Goal: Task Accomplishment & Management: Manage account settings

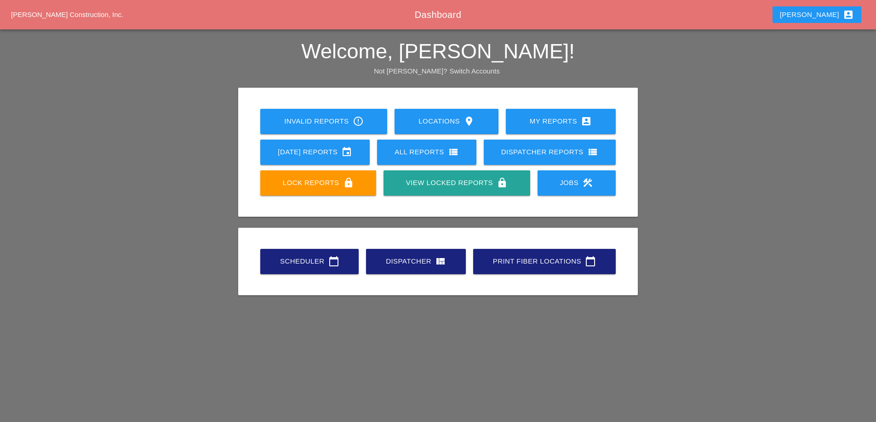
click at [431, 267] on link "Dispatcher view_quilt" at bounding box center [416, 261] width 100 height 25
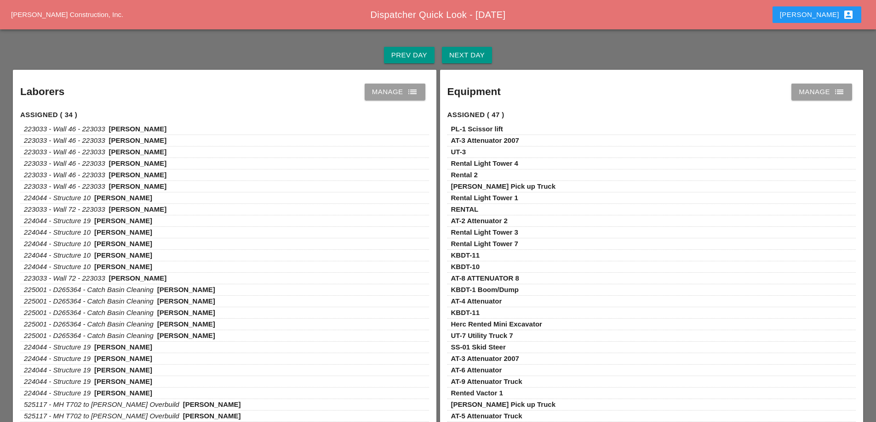
click at [815, 12] on div "[PERSON_NAME] account_box" at bounding box center [816, 14] width 74 height 11
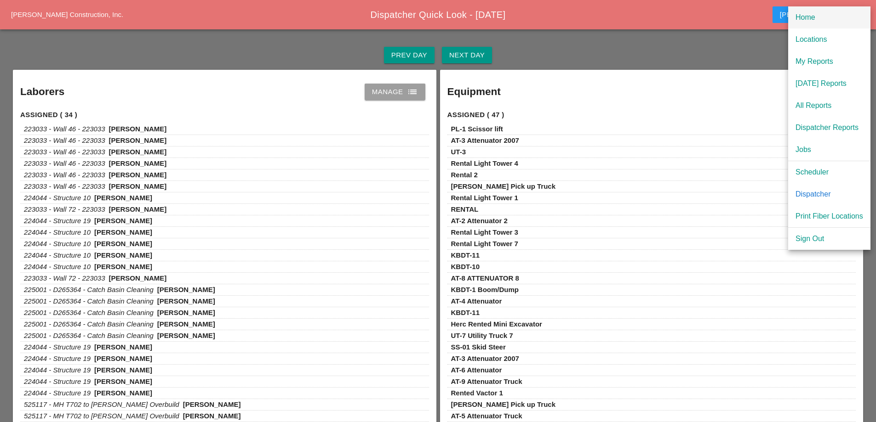
click at [814, 18] on div "Home" at bounding box center [829, 17] width 68 height 11
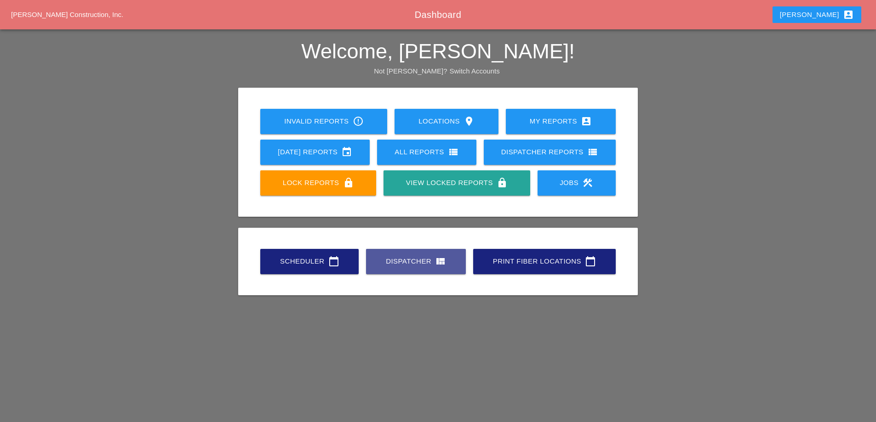
click at [409, 263] on div "Dispatcher view_quilt" at bounding box center [416, 261] width 70 height 11
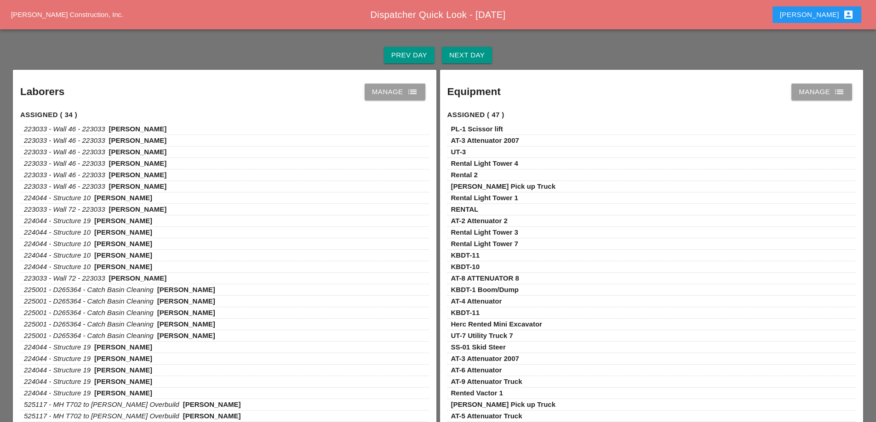
click at [407, 95] on icon "list" at bounding box center [412, 91] width 11 height 11
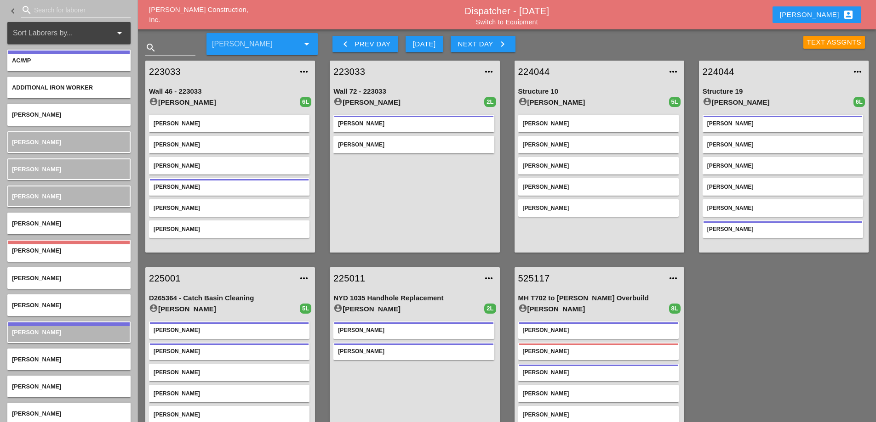
click at [823, 12] on div "[PERSON_NAME] account_box" at bounding box center [816, 14] width 74 height 11
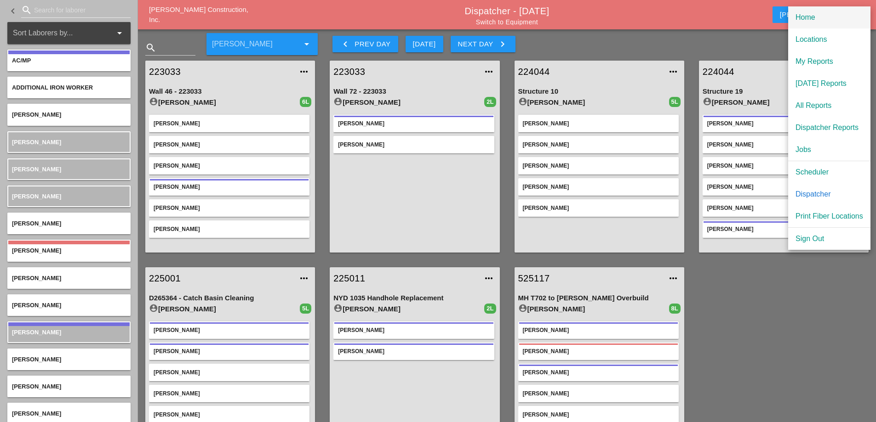
click at [817, 18] on div "Home" at bounding box center [829, 17] width 68 height 11
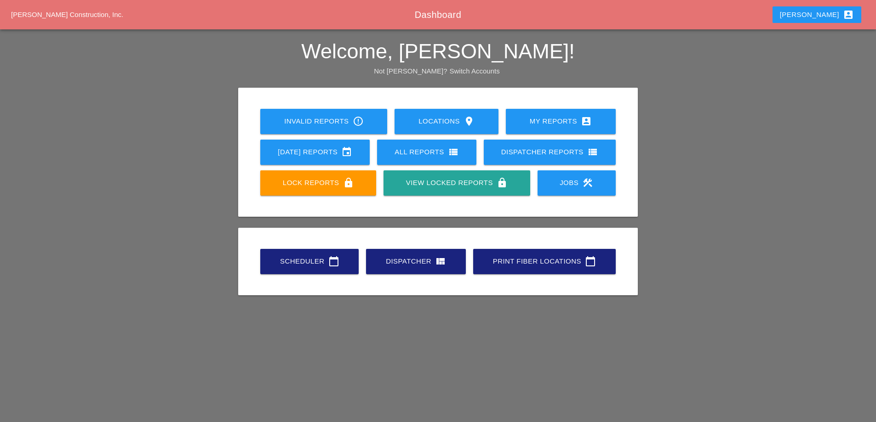
click at [549, 123] on div "My Reports account_box" at bounding box center [560, 121] width 80 height 11
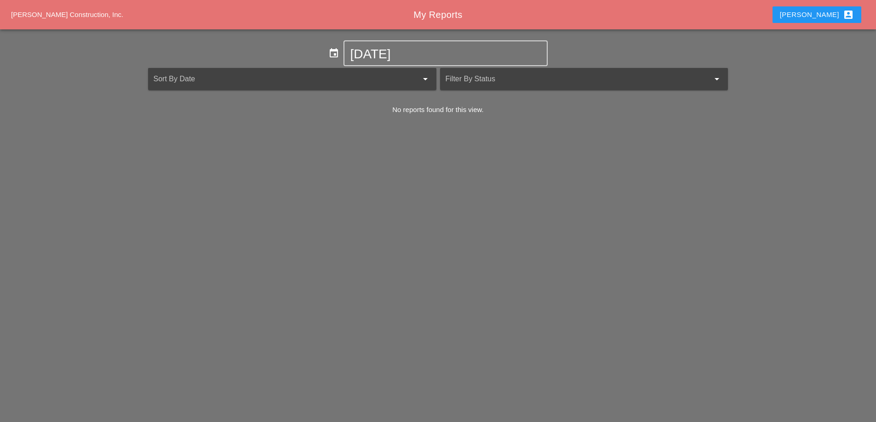
click at [820, 11] on div "[PERSON_NAME] account_box" at bounding box center [816, 14] width 74 height 11
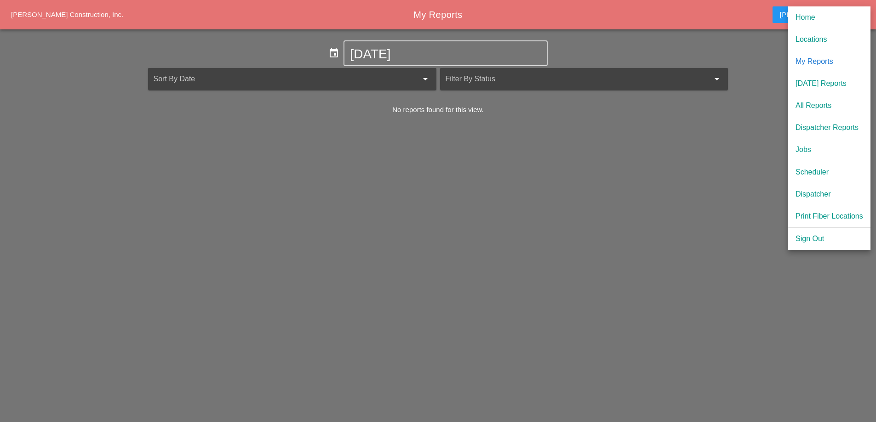
click at [801, 147] on div "Jobs" at bounding box center [829, 149] width 68 height 11
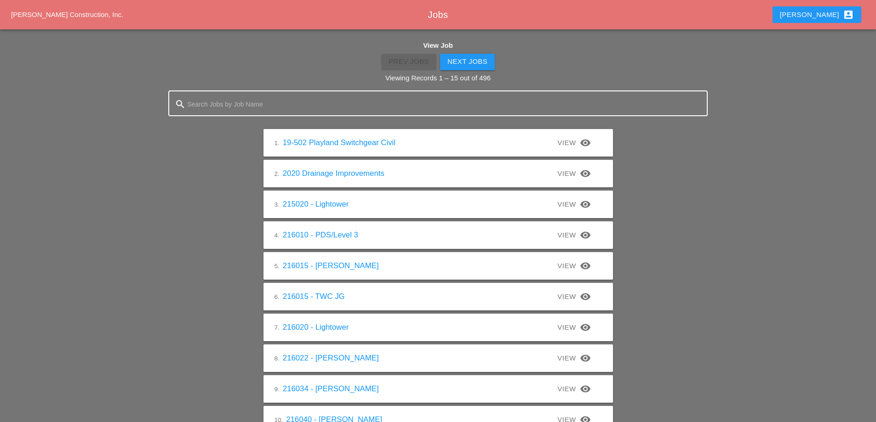
click at [262, 106] on input "Search Jobs by Job Name" at bounding box center [438, 104] width 501 height 15
type input "225025"
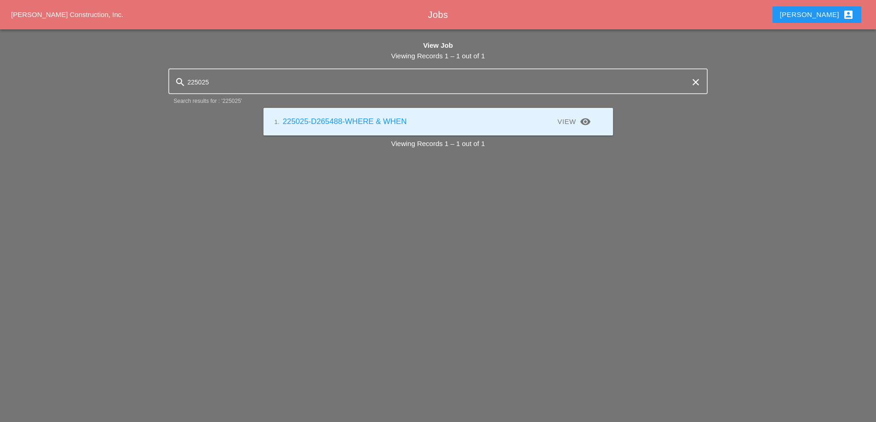
click at [321, 122] on link "1. 225025-D265488-WHERE & WHEN" at bounding box center [340, 121] width 132 height 9
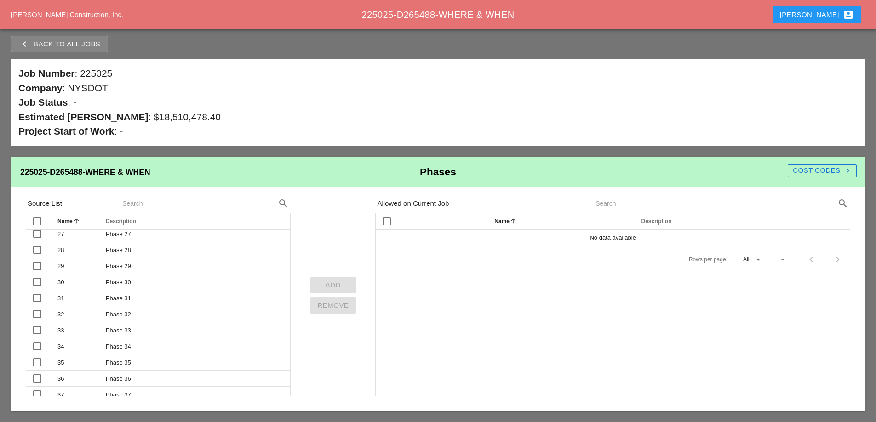
scroll to position [552, 0]
click at [169, 208] on input "text" at bounding box center [192, 203] width 141 height 15
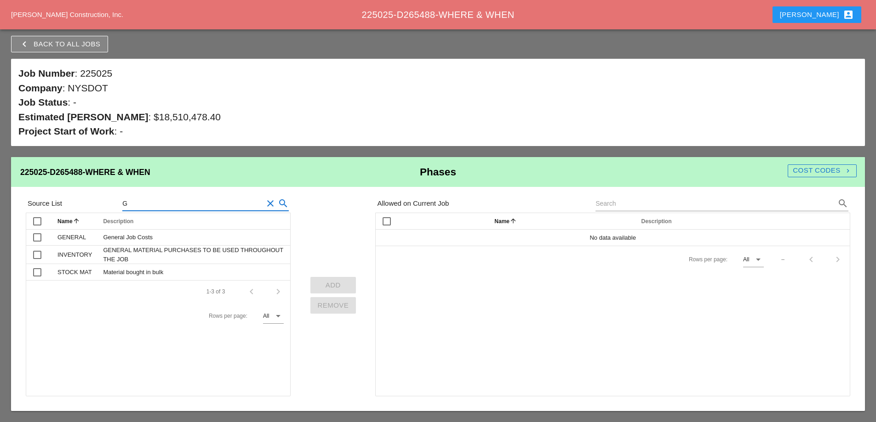
scroll to position [0, 0]
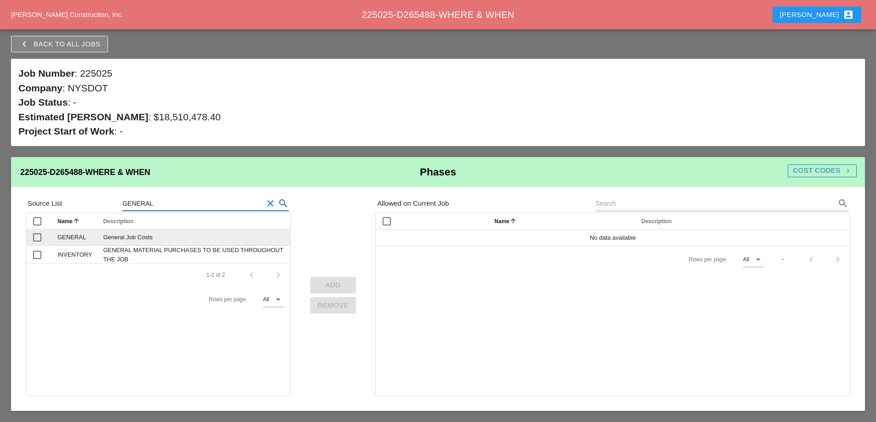
type input "GENERAL"
click at [40, 237] on div at bounding box center [37, 238] width 16 height 16
checkbox input "true"
click at [329, 283] on div "Add" at bounding box center [333, 285] width 31 height 11
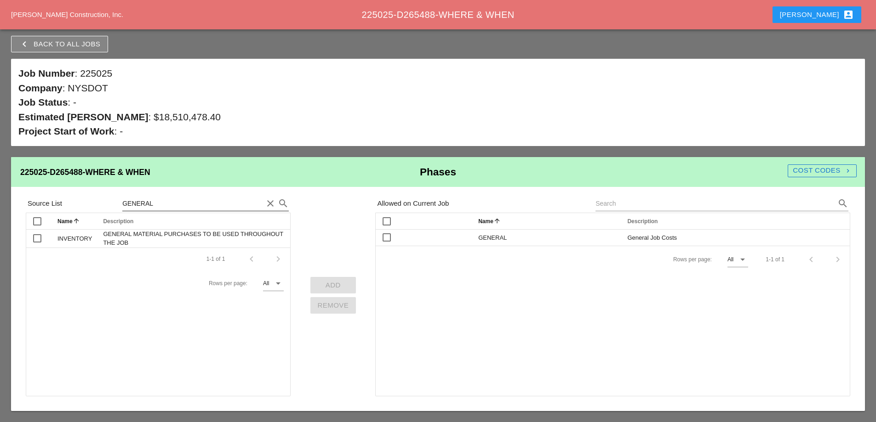
click at [157, 207] on input "GENERAL" at bounding box center [192, 203] width 141 height 15
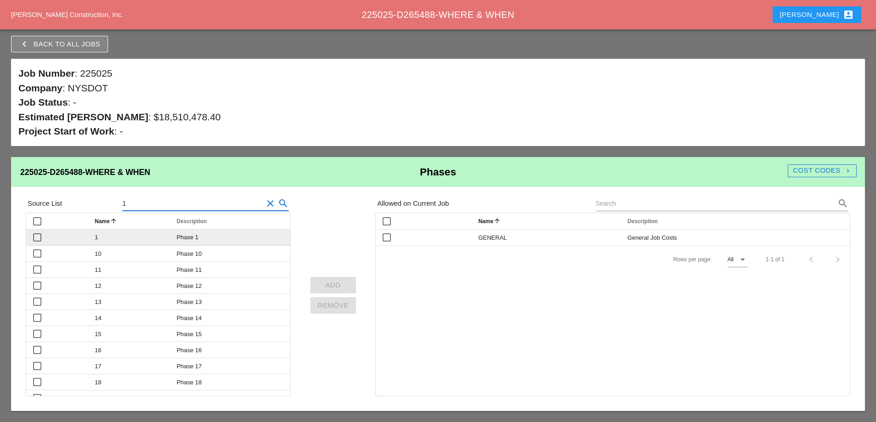
type input "1"
click at [34, 238] on div at bounding box center [37, 238] width 16 height 16
checkbox input "true"
click at [333, 285] on div "Add" at bounding box center [333, 285] width 31 height 11
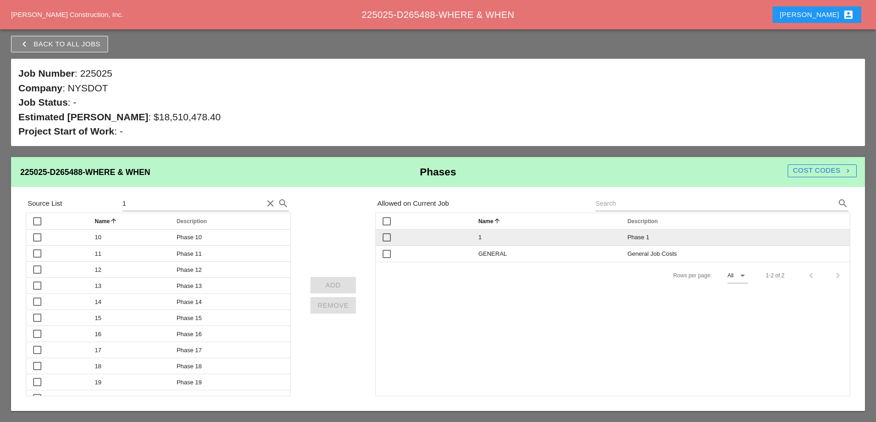
click at [688, 238] on div "Phase 1" at bounding box center [735, 237] width 217 height 9
click at [631, 238] on span "Phase 1" at bounding box center [638, 237] width 22 height 7
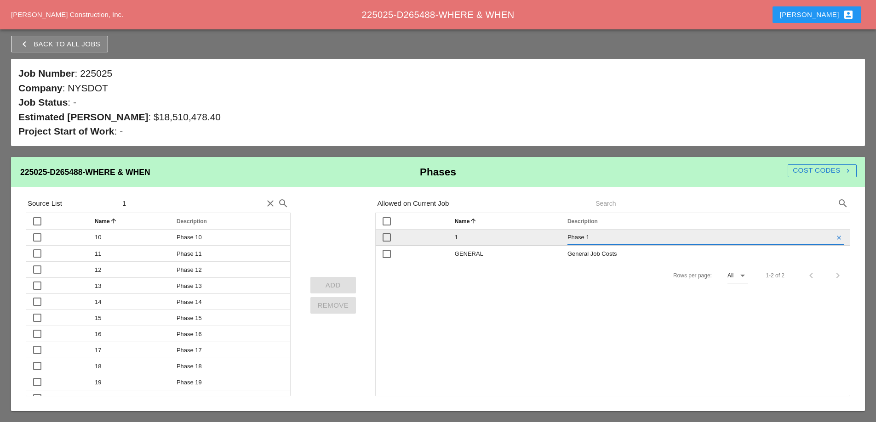
drag, startPoint x: 580, startPoint y: 237, endPoint x: 561, endPoint y: 238, distance: 18.9
click at [561, 238] on tr "check_box_outline_blank 1 Phase 1 clear" at bounding box center [612, 238] width 474 height 16
click at [588, 237] on input "WORK RDER 1" at bounding box center [699, 237] width 264 height 15
type input "WORK ORDER 1"
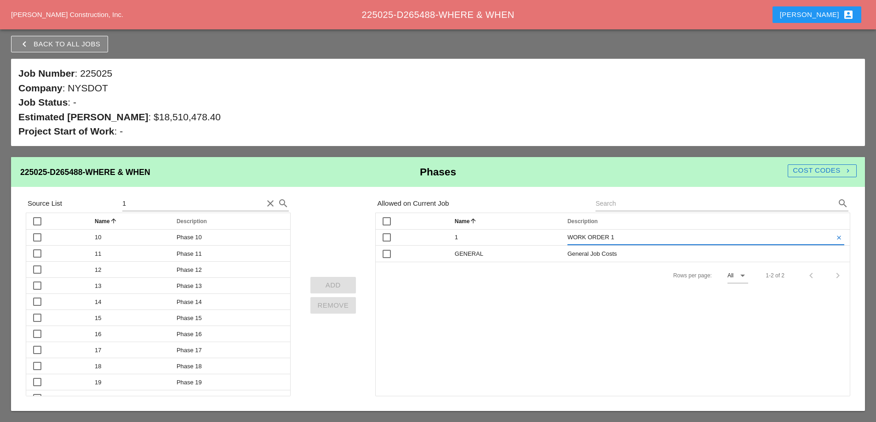
click at [574, 308] on div "check_box_outline_blank Name arrow_upward Description arrow_upward check_box_ou…" at bounding box center [612, 305] width 475 height 184
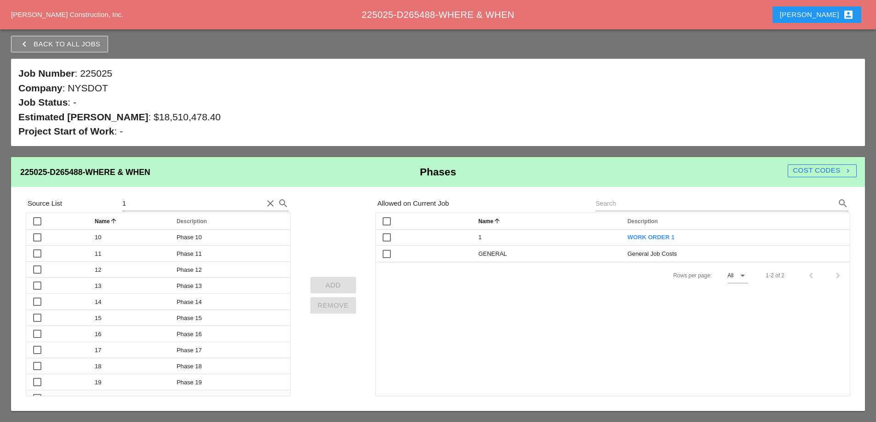
click at [808, 170] on div "Cost Codes navigate_next" at bounding box center [821, 170] width 69 height 11
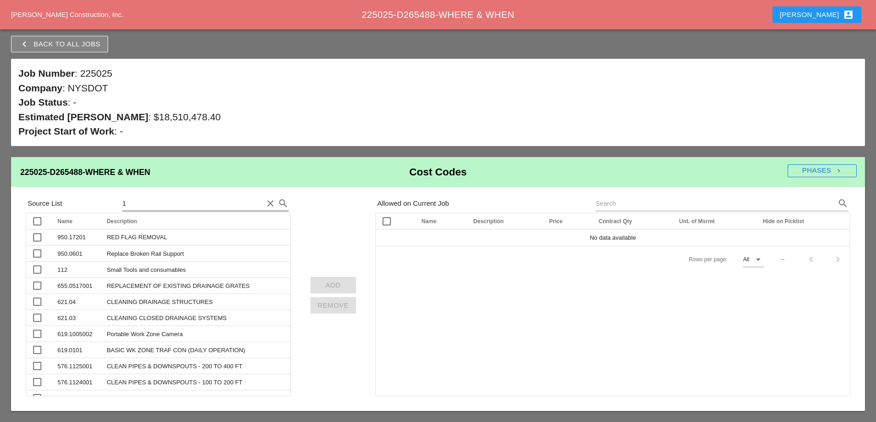
click at [168, 208] on input "1" at bounding box center [192, 203] width 141 height 15
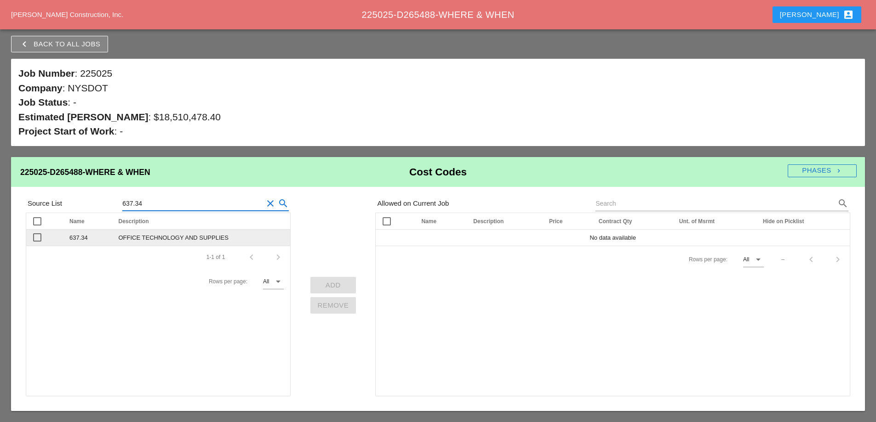
type input "637.34"
click at [37, 238] on div at bounding box center [37, 238] width 16 height 16
checkbox input "true"
click at [333, 284] on div "Add" at bounding box center [333, 285] width 31 height 11
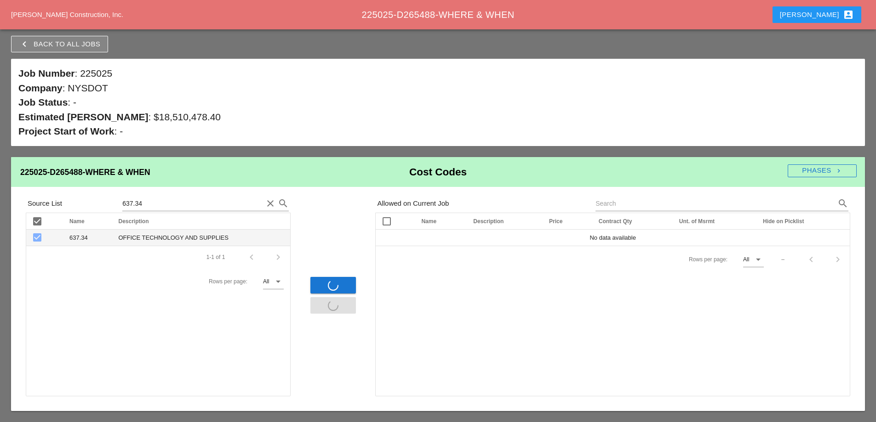
checkbox input "false"
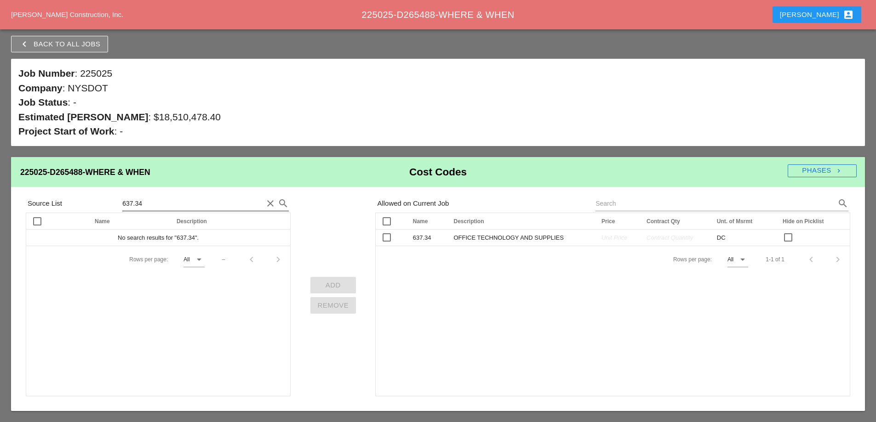
click at [148, 207] on input "637.34" at bounding box center [192, 203] width 141 height 15
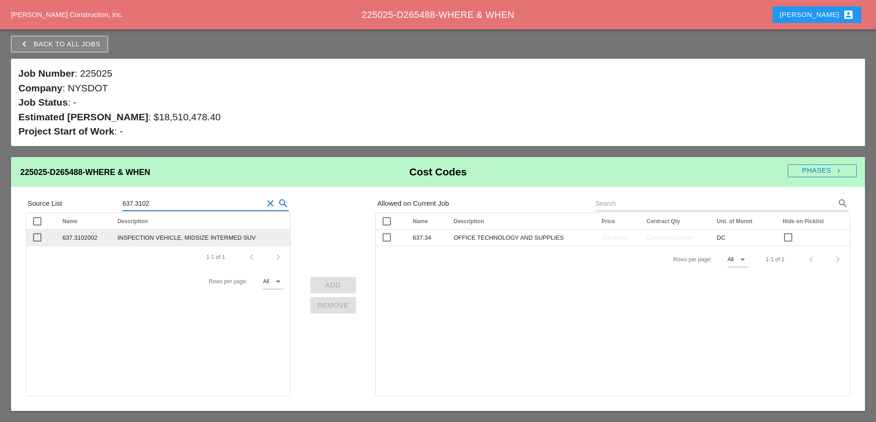
type input "637.3102"
click at [40, 239] on div at bounding box center [37, 238] width 16 height 16
checkbox input "true"
click at [328, 285] on div "Add" at bounding box center [333, 285] width 31 height 11
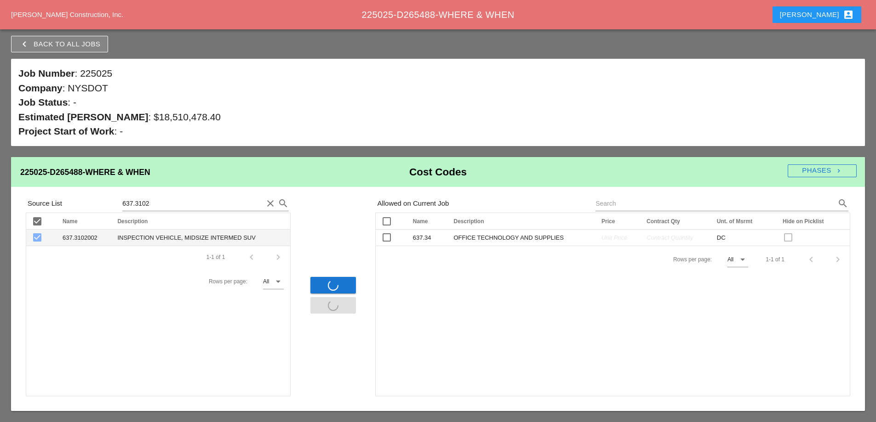
checkbox input "false"
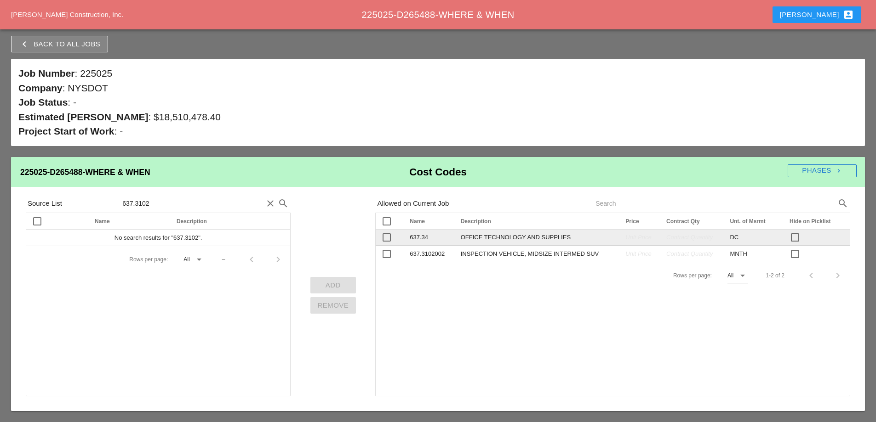
click at [625, 239] on span "Unit Price" at bounding box center [638, 237] width 26 height 7
click at [646, 242] on input "-1" at bounding box center [624, 238] width 71 height 15
click at [643, 236] on input "0" at bounding box center [624, 238] width 71 height 15
click at [643, 236] on input "1" at bounding box center [624, 238] width 71 height 15
click at [643, 236] on input "2" at bounding box center [624, 238] width 71 height 15
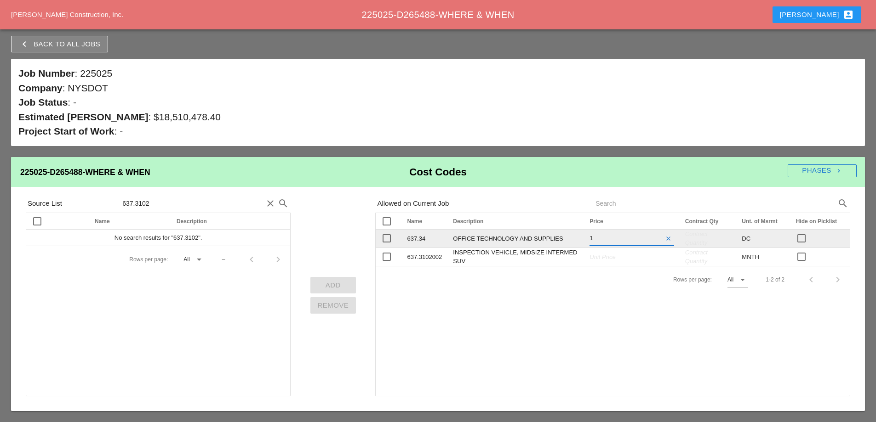
click at [644, 243] on input "1" at bounding box center [624, 238] width 71 height 15
click at [644, 243] on input "0" at bounding box center [624, 238] width 71 height 15
click at [589, 236] on input "0" at bounding box center [624, 238] width 71 height 15
type input "1"
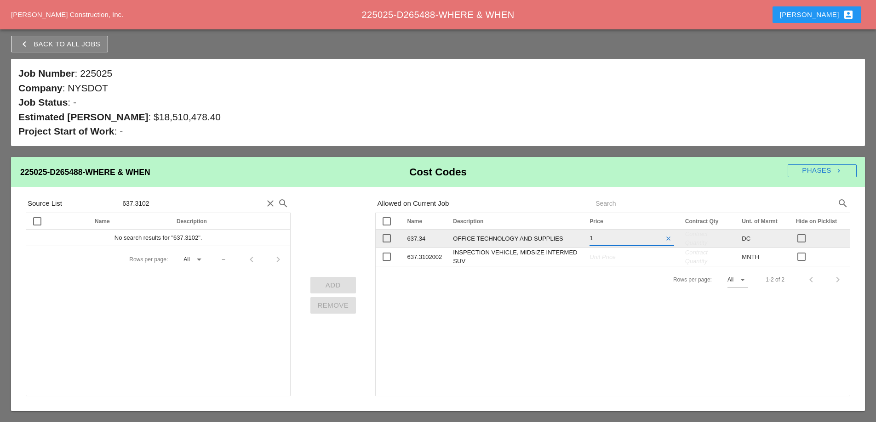
click at [644, 237] on input "1" at bounding box center [624, 238] width 71 height 15
click at [687, 242] on td "Contract Quantity" at bounding box center [707, 239] width 57 height 18
click at [677, 238] on span "Contract Quantity" at bounding box center [689, 237] width 46 height 7
type input "5000"
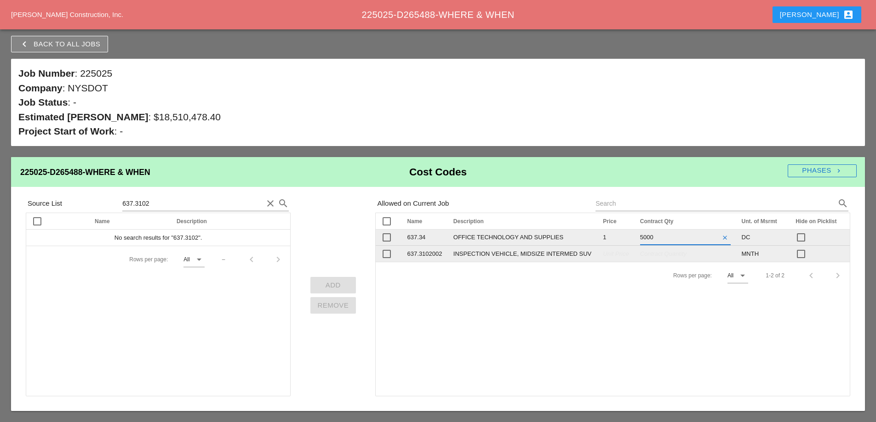
click at [601, 258] on tr "check_box_outline_blank 637.3102002 INSPECTION VEHICLE, MIDSIZE INTERMED SUV Un…" at bounding box center [612, 254] width 474 height 16
click at [625, 257] on span "Unit Price" at bounding box center [638, 253] width 26 height 7
type input "1000"
click at [685, 256] on span "Contract Quantity" at bounding box center [696, 255] width 23 height 17
click at [676, 256] on span "Contract Quantity" at bounding box center [687, 253] width 46 height 7
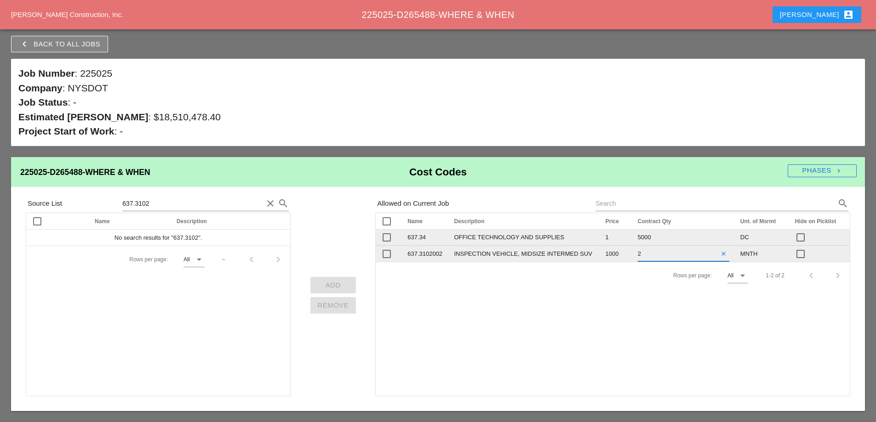
type input "27"
click at [653, 330] on div "check_box_outline_blank Name arrow_upward Description arrow_upward Price arrow_…" at bounding box center [612, 305] width 475 height 184
click at [153, 202] on input "637.3102" at bounding box center [192, 203] width 141 height 15
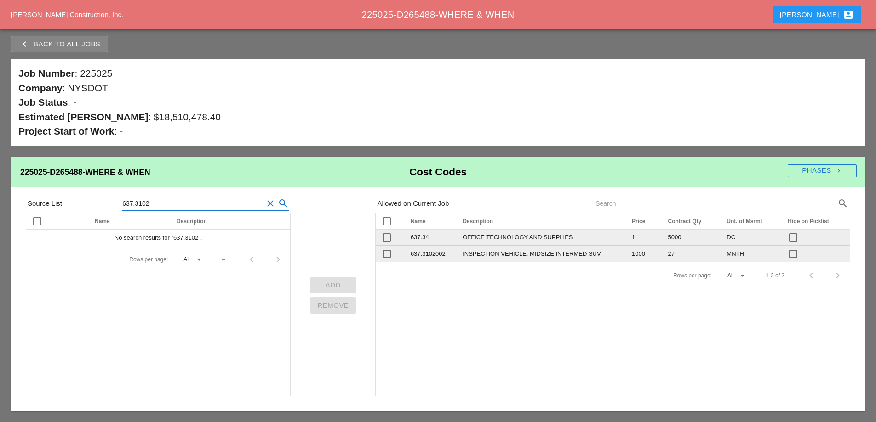
click at [153, 202] on input "637.3102" at bounding box center [192, 203] width 141 height 15
type input "637.1"
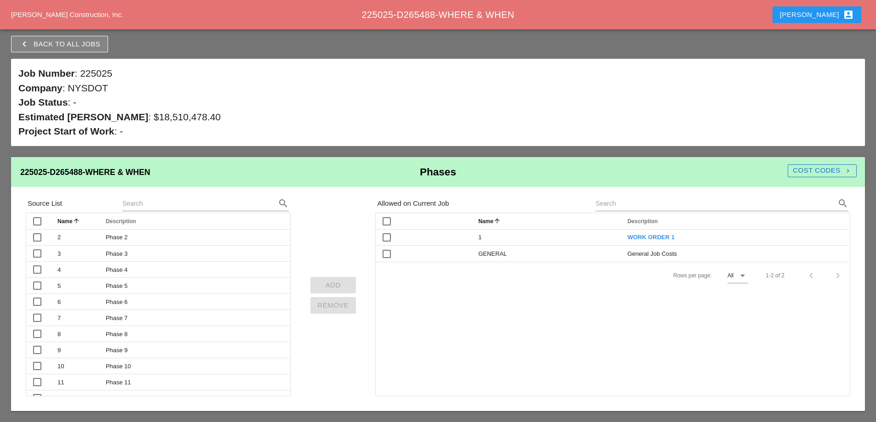
click at [806, 170] on div "Cost Codes navigate_next" at bounding box center [821, 170] width 69 height 11
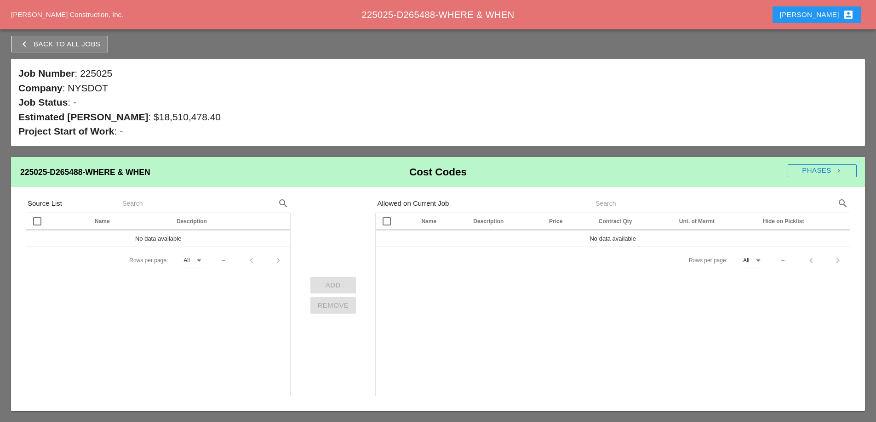
click at [150, 202] on input "text" at bounding box center [192, 203] width 141 height 15
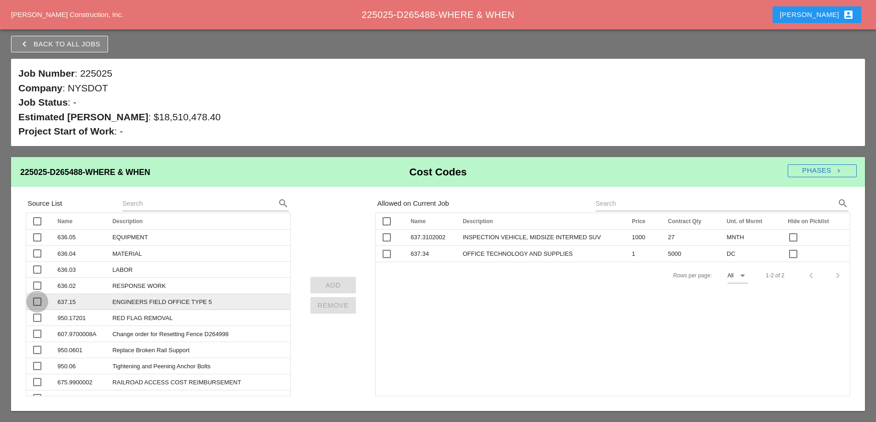
click at [37, 302] on div at bounding box center [37, 302] width 16 height 16
checkbox input "true"
click at [326, 284] on div "Add" at bounding box center [333, 285] width 31 height 11
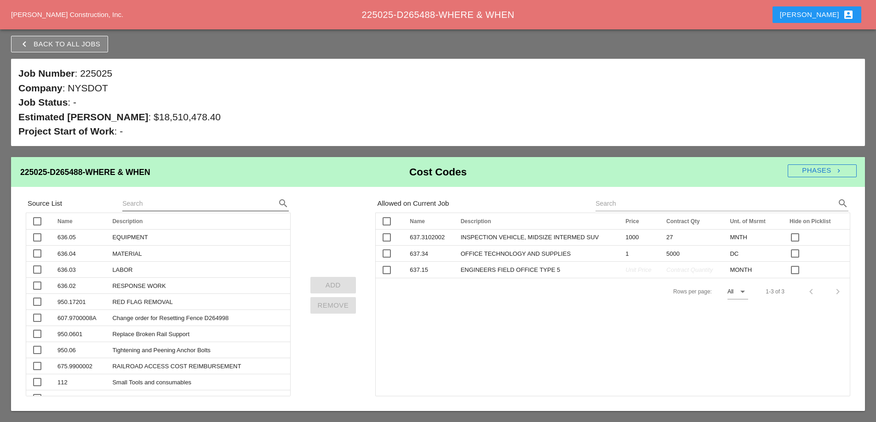
click at [146, 203] on input "text" at bounding box center [192, 203] width 141 height 15
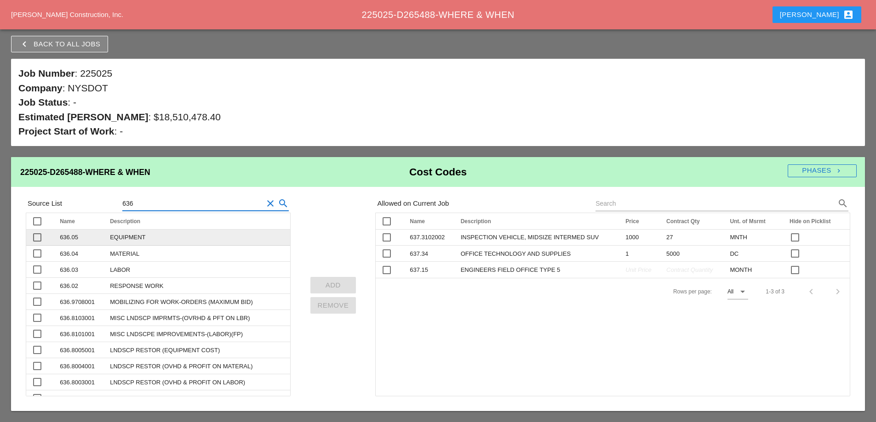
type input "636"
click at [38, 237] on div at bounding box center [37, 238] width 16 height 16
checkbox input "true"
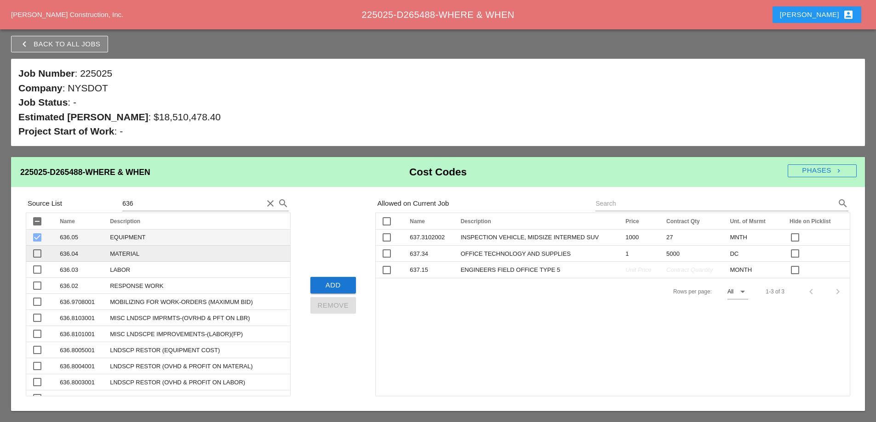
click at [36, 255] on div at bounding box center [37, 254] width 16 height 16
checkbox input "true"
click at [35, 268] on div at bounding box center [37, 270] width 16 height 16
checkbox input "true"
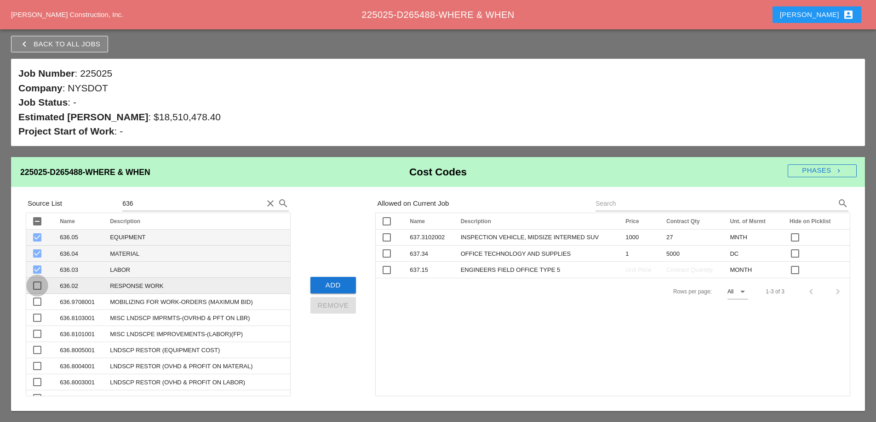
click at [37, 286] on div at bounding box center [37, 286] width 16 height 16
checkbox input "true"
click at [334, 286] on div "Add" at bounding box center [333, 285] width 31 height 11
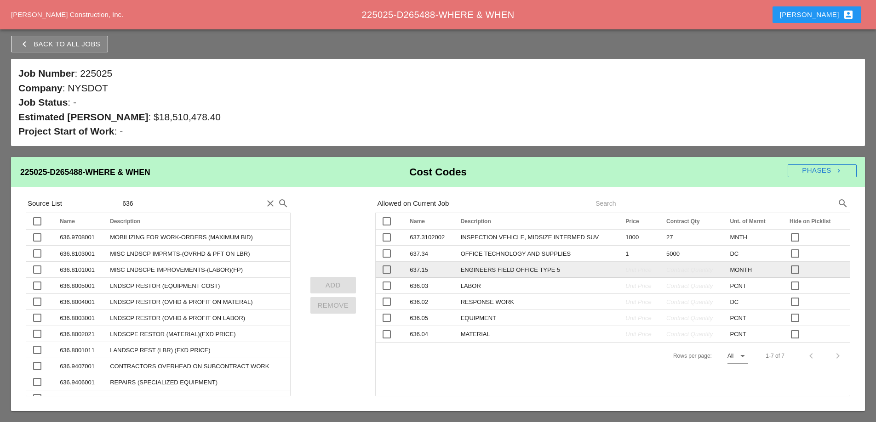
click at [625, 273] on span "Unit Price" at bounding box center [638, 270] width 26 height 7
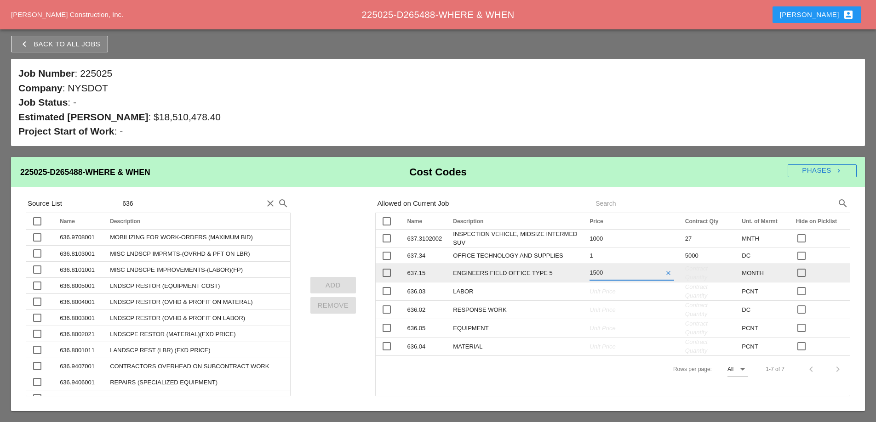
type input "15000"
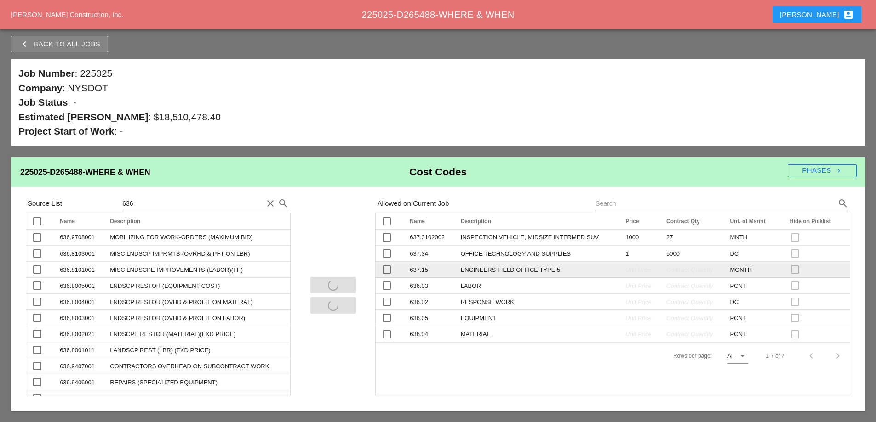
click at [681, 274] on td "Contract Quantity" at bounding box center [691, 270] width 63 height 16
click at [682, 273] on span "Contract Quantity" at bounding box center [689, 270] width 46 height 7
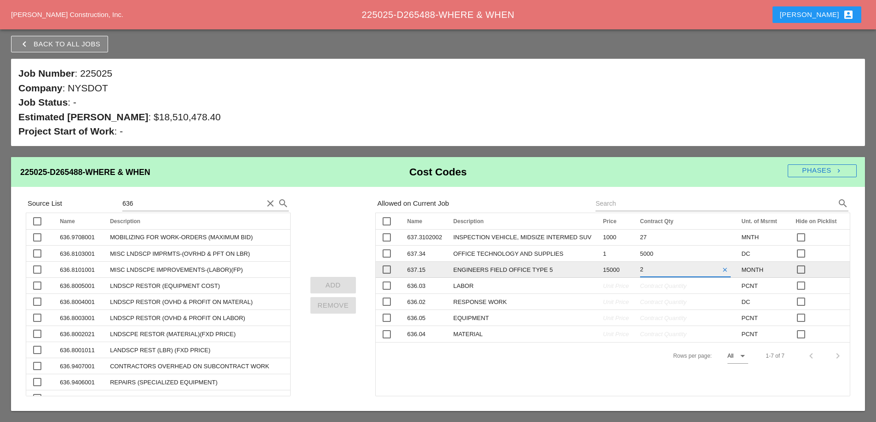
type input "27"
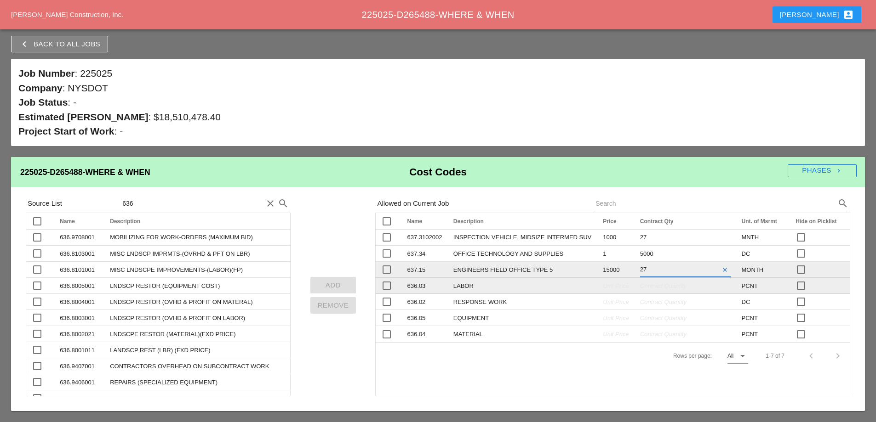
click at [592, 291] on tr "check_box_outline_blank 636.03 LABOR Unit Price Contract Quantity PCNT check_bo…" at bounding box center [612, 286] width 474 height 16
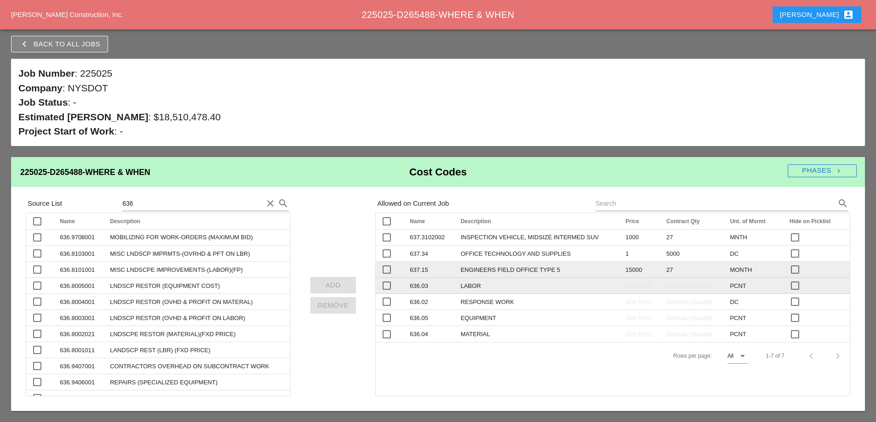
click at [625, 286] on span "Unit Price" at bounding box center [638, 286] width 26 height 7
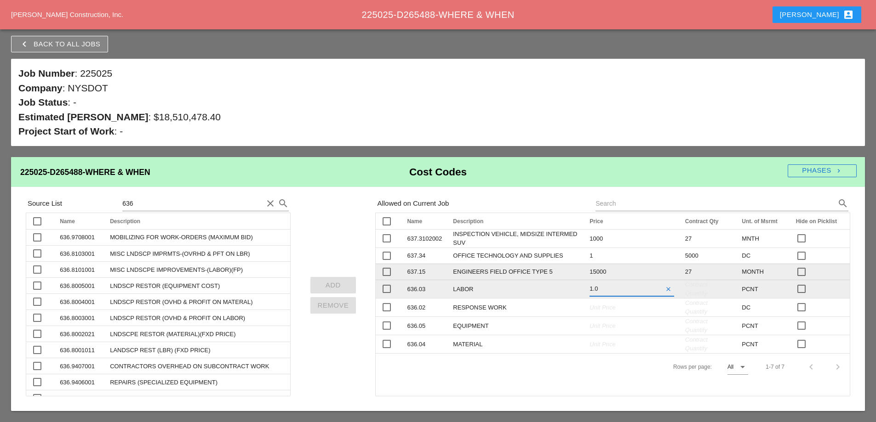
type input "1.08"
click at [685, 289] on div "Contract Quantity" at bounding box center [708, 289] width 46 height 18
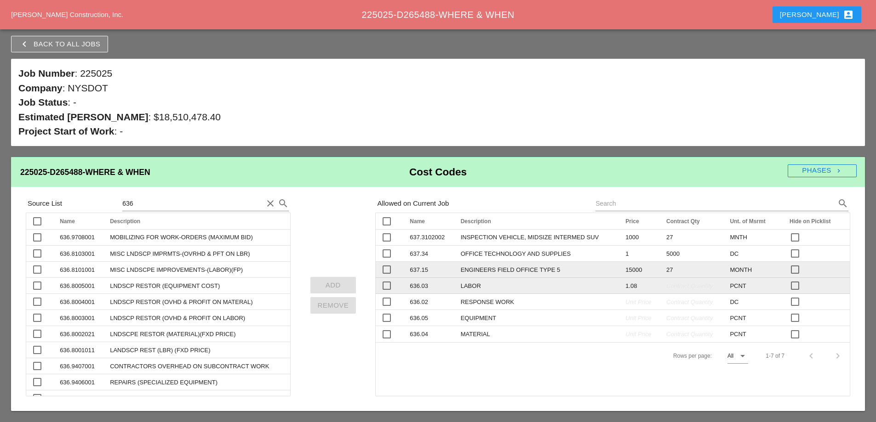
click at [675, 288] on span "Contract Quantity" at bounding box center [689, 286] width 46 height 7
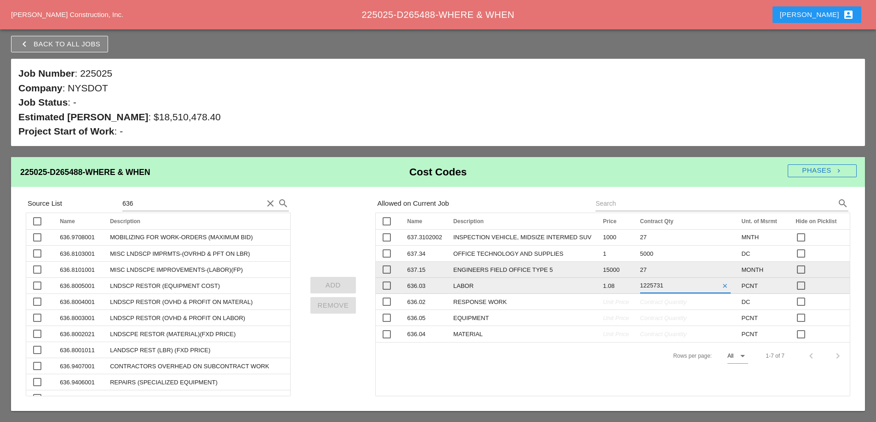
type input "12257310"
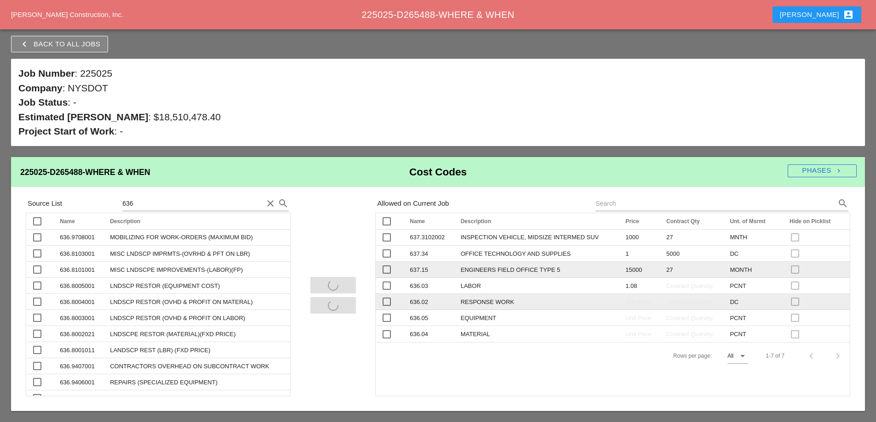
click at [598, 306] on tr "check_box_outline_blank 636.02 RESPONSE WORK Unit Price Contract Quantity DC ch…" at bounding box center [612, 302] width 474 height 16
click at [625, 303] on span "Unit Price" at bounding box center [638, 302] width 26 height 7
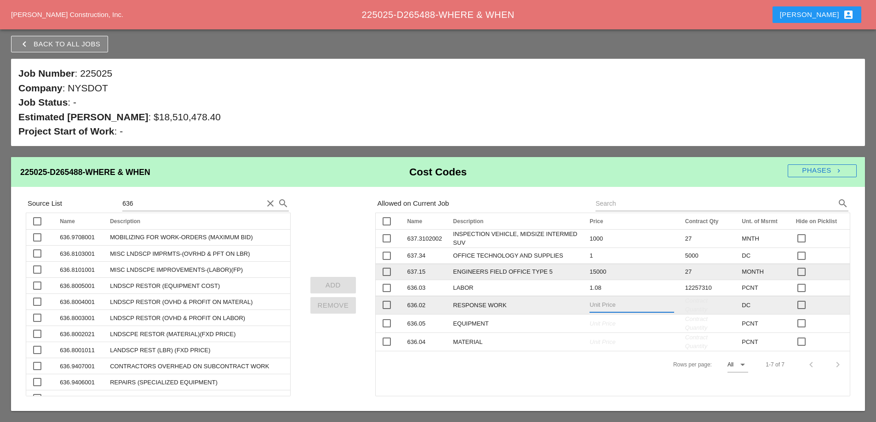
type input "1"
click at [684, 308] on td "Contract Quantity" at bounding box center [707, 305] width 57 height 18
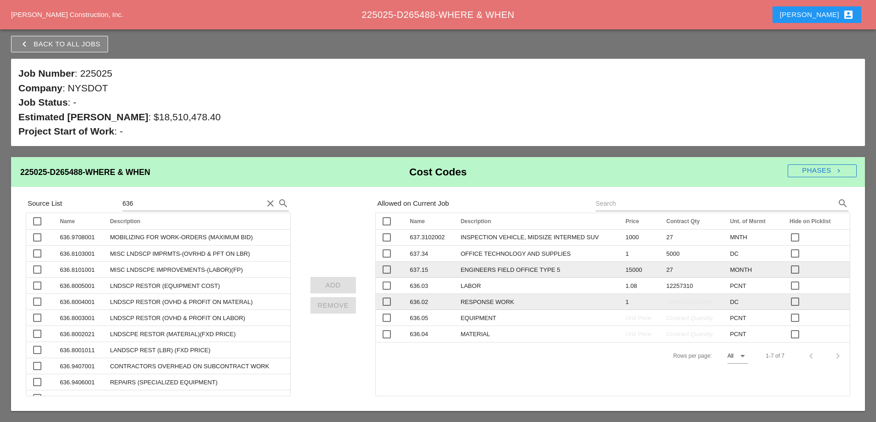
click at [684, 302] on span "Contract Quantity" at bounding box center [689, 302] width 46 height 7
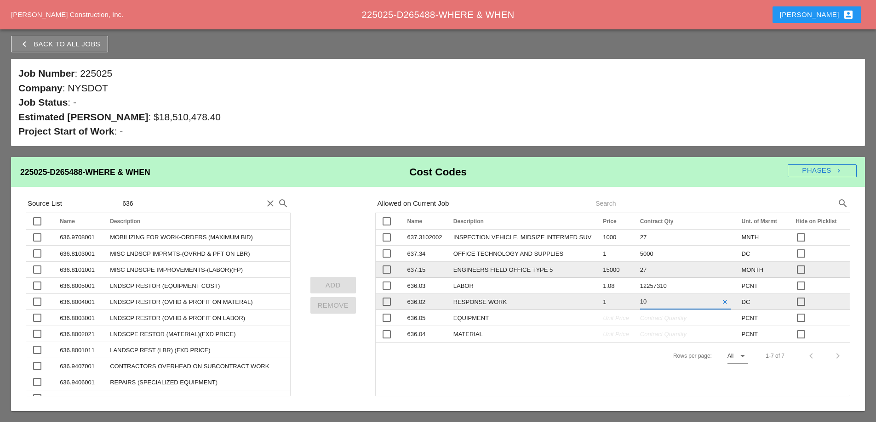
type input "100"
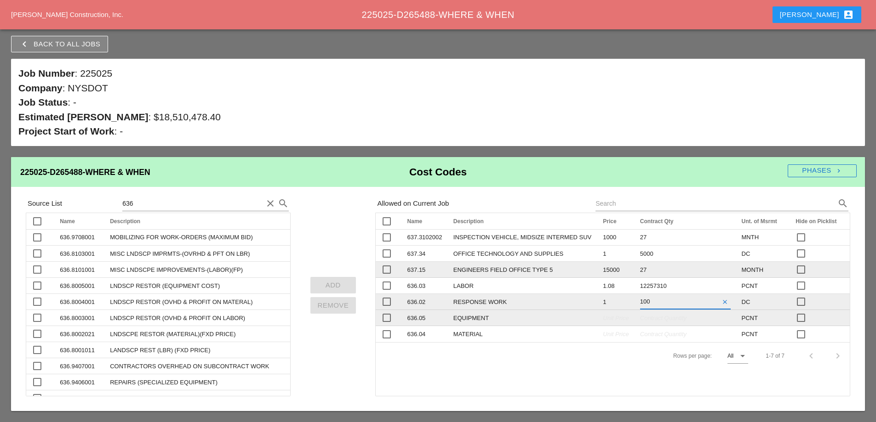
click at [596, 323] on tr "check_box_outline_blank 636.05 EQUIPMENT Unit Price Contract Quantity PCNT chec…" at bounding box center [612, 318] width 474 height 16
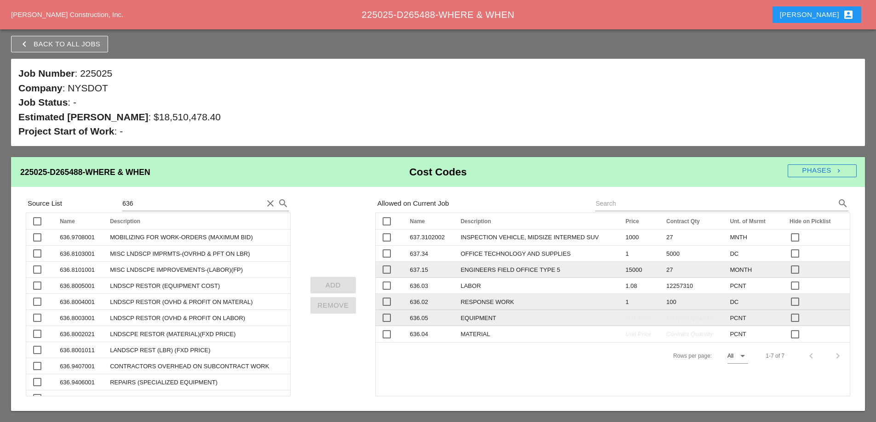
click at [620, 317] on td "Unit Price" at bounding box center [640, 318] width 41 height 16
click at [625, 317] on span "Unit Price" at bounding box center [638, 318] width 26 height 7
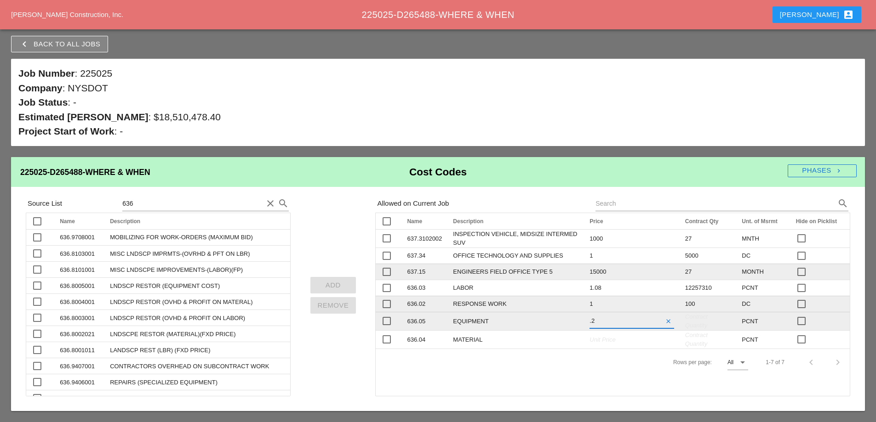
type input ".29"
click at [687, 321] on div "Contract Quantity" at bounding box center [708, 322] width 46 height 18
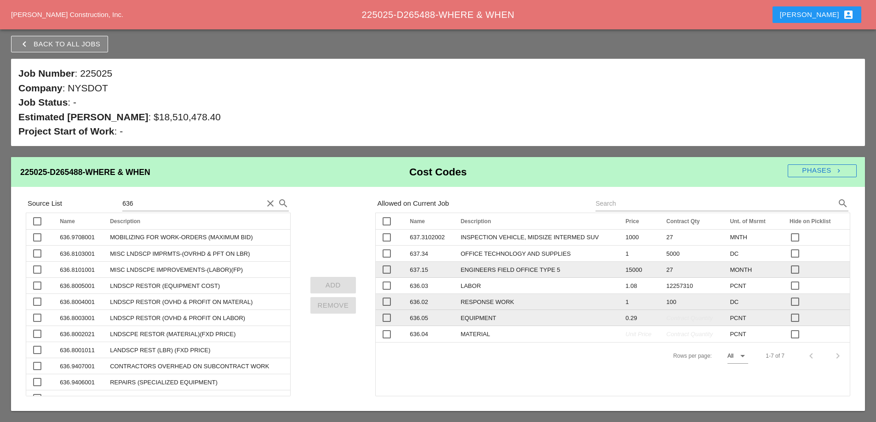
click at [677, 320] on span "Contract Quantity" at bounding box center [689, 318] width 46 height 7
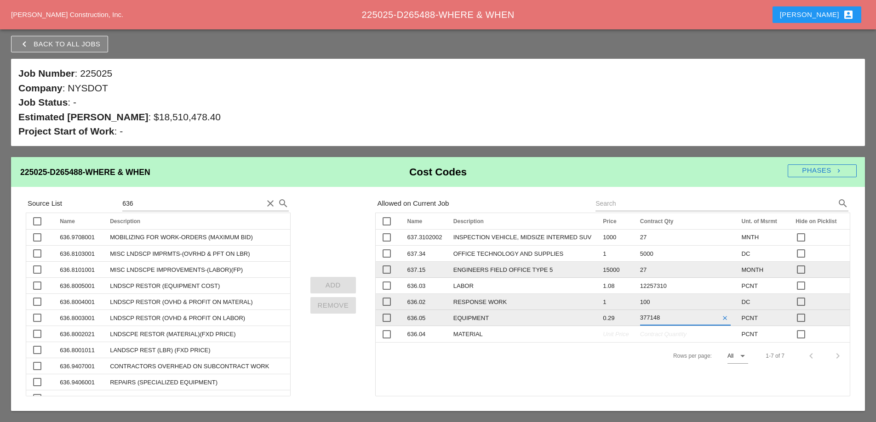
type input "3771480"
click at [590, 339] on tr "check_box_outline_blank 636.04 MATERIAL Unit Price Contract Quantity PCNT check…" at bounding box center [612, 334] width 474 height 16
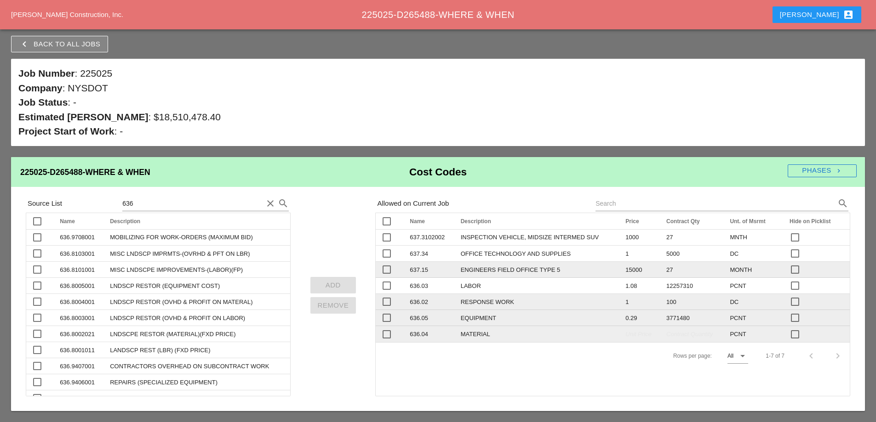
click at [625, 336] on span "Unit Price" at bounding box center [638, 334] width 26 height 7
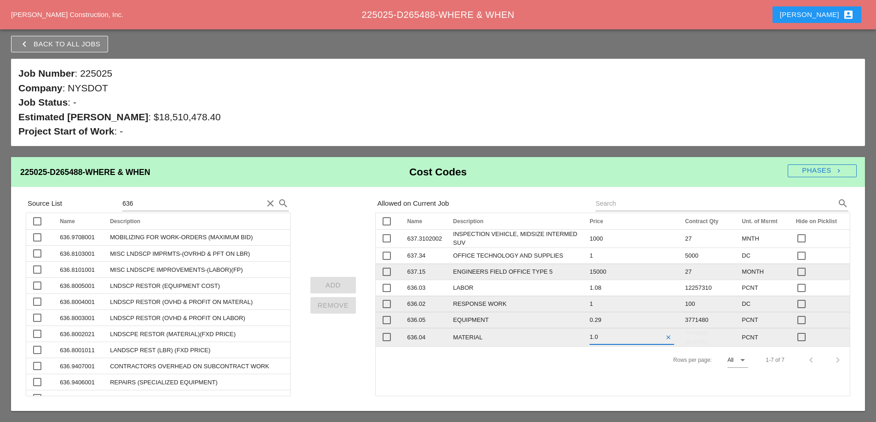
type input "1.04"
click at [687, 340] on td "Contract Quantity" at bounding box center [707, 337] width 57 height 18
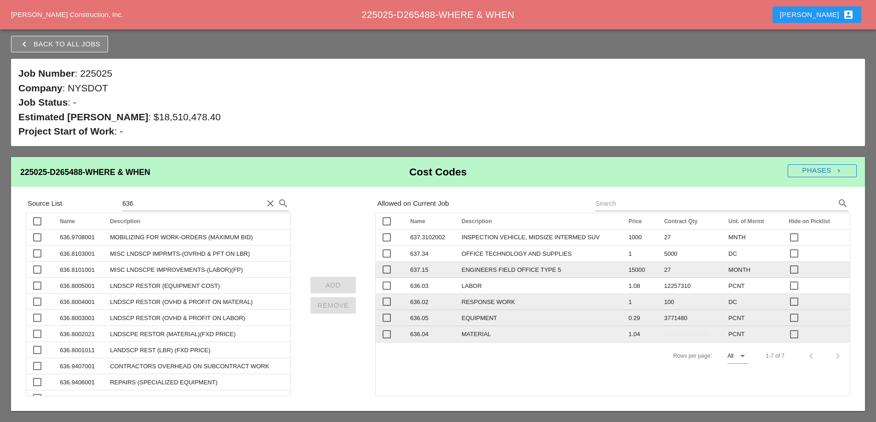
click at [679, 336] on span "Contract Quantity" at bounding box center [687, 334] width 46 height 7
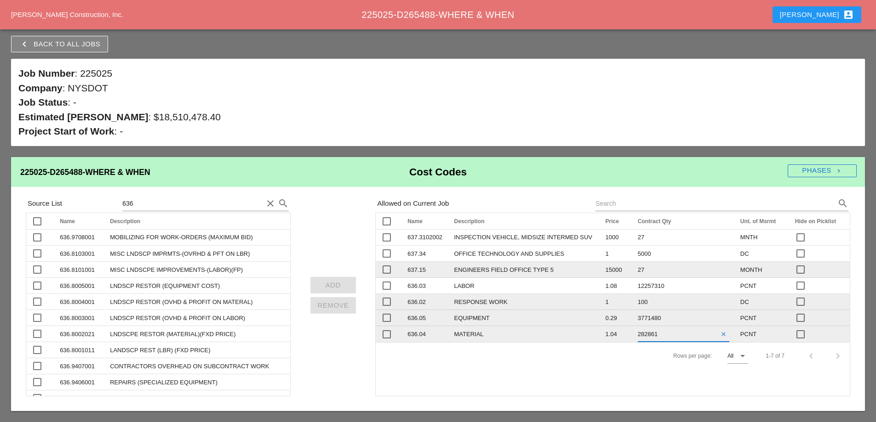
type input "2828610"
click at [632, 358] on div "Rows per page: All arrow_drop_down 1-7 of 7 chevron_left chevron_right" at bounding box center [612, 355] width 474 height 27
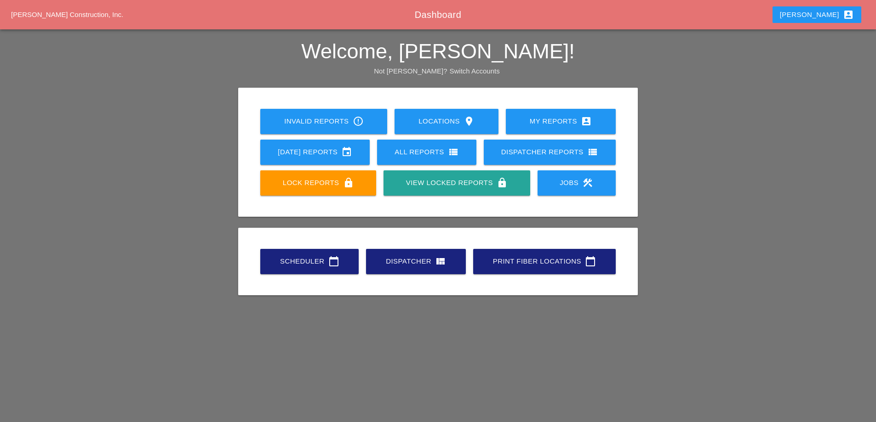
click at [559, 180] on div "Jobs construction" at bounding box center [576, 182] width 49 height 11
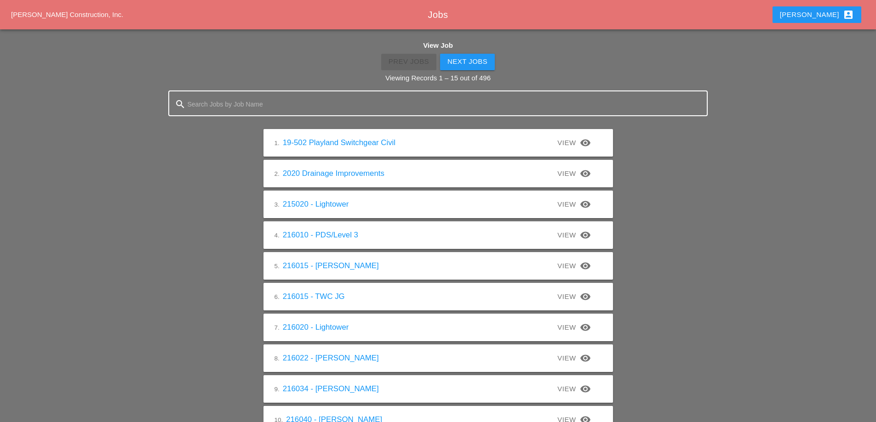
click at [326, 102] on input "Search Jobs by Job Name" at bounding box center [438, 104] width 501 height 15
type input "225025"
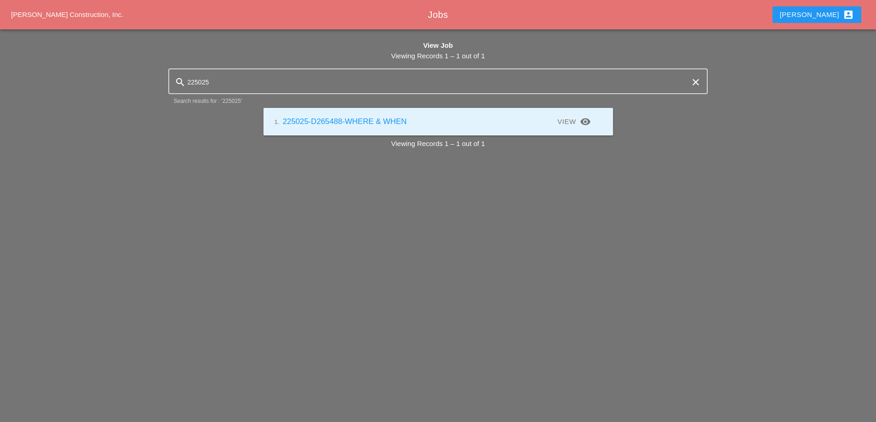
click at [356, 116] on div "1. 225025-D265488-WHERE & WHEN" at bounding box center [356, 121] width 164 height 11
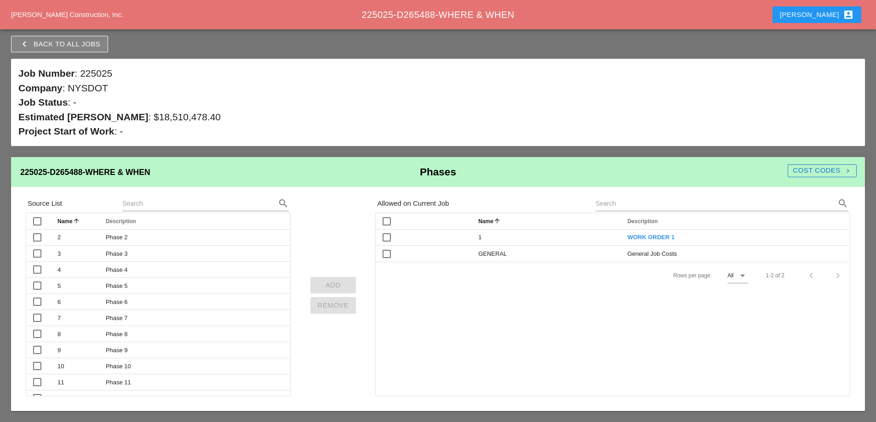
click at [814, 171] on div "Cost Codes navigate_next" at bounding box center [821, 170] width 69 height 11
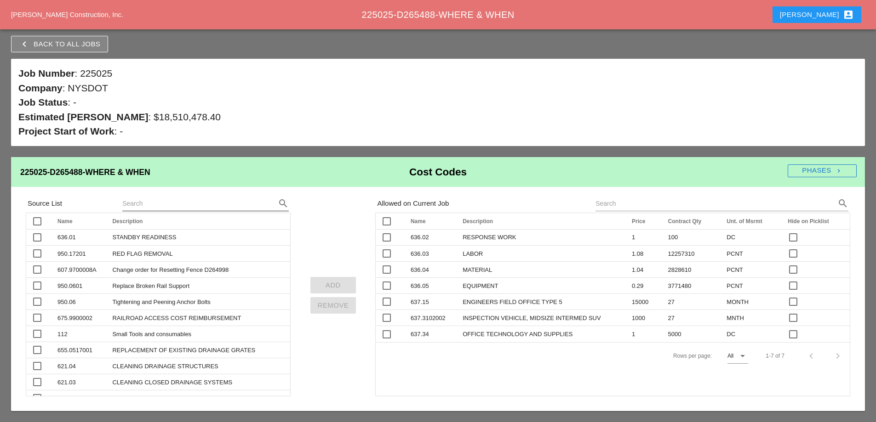
click at [143, 205] on input "text" at bounding box center [192, 203] width 141 height 15
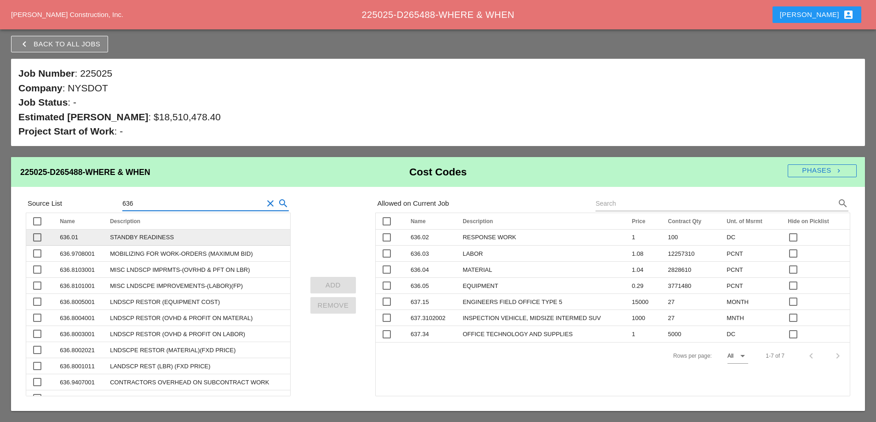
type input "636"
click at [40, 238] on div at bounding box center [37, 238] width 16 height 16
checkbox input "true"
click at [341, 285] on div "Add" at bounding box center [333, 285] width 31 height 11
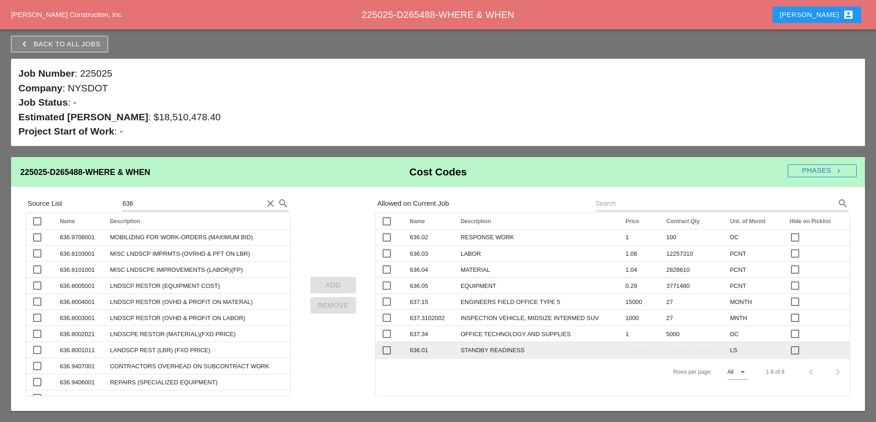
click at [625, 352] on span "Unit Price" at bounding box center [638, 350] width 26 height 7
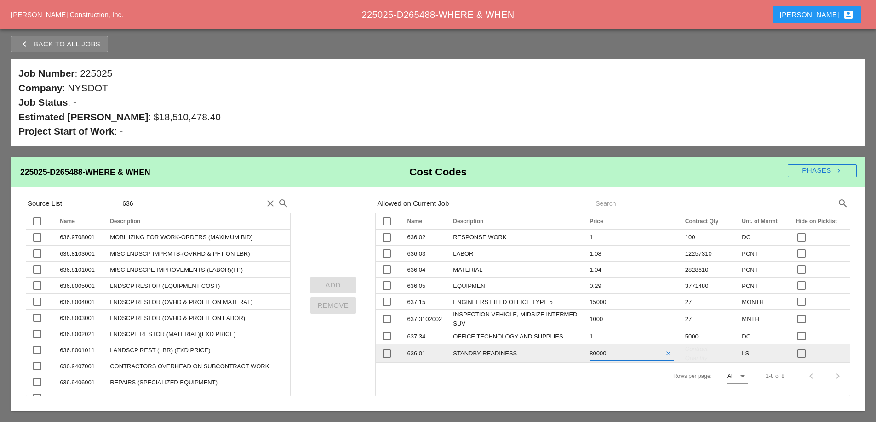
type input "800000"
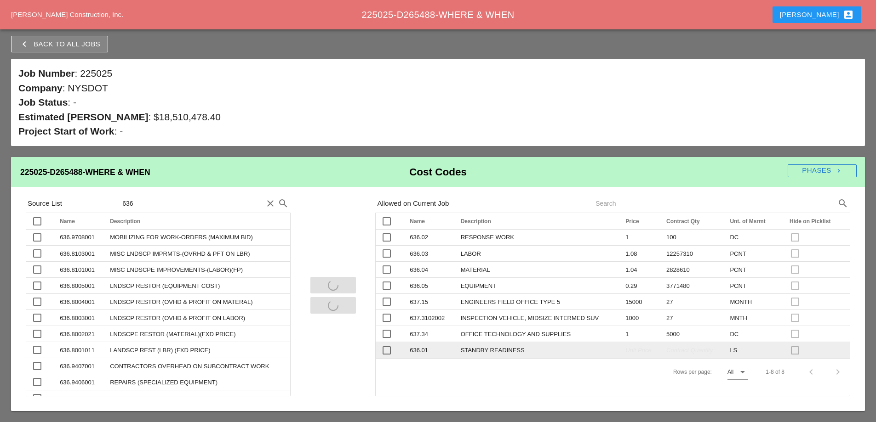
click at [682, 354] on div "Contract Quantity" at bounding box center [692, 350] width 52 height 9
click at [682, 353] on span "Contract Quantity" at bounding box center [687, 350] width 46 height 7
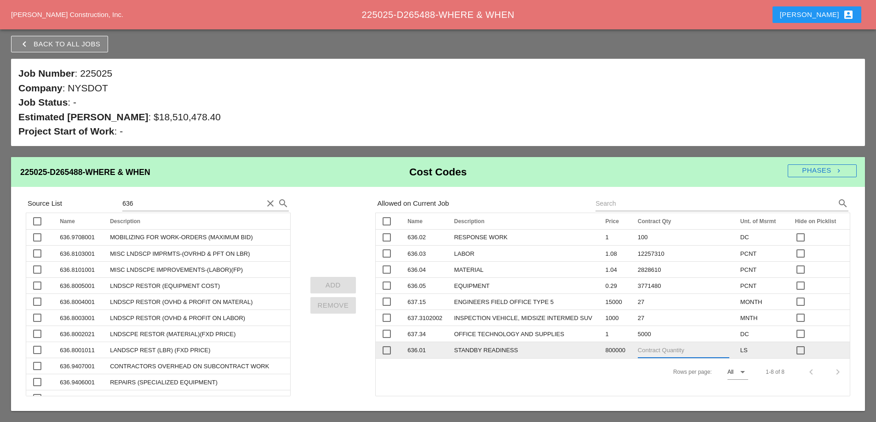
type input "1"
click at [642, 386] on div "check_box_outline_blank Name arrow_upward Description arrow_upward Price arrow_…" at bounding box center [612, 305] width 475 height 184
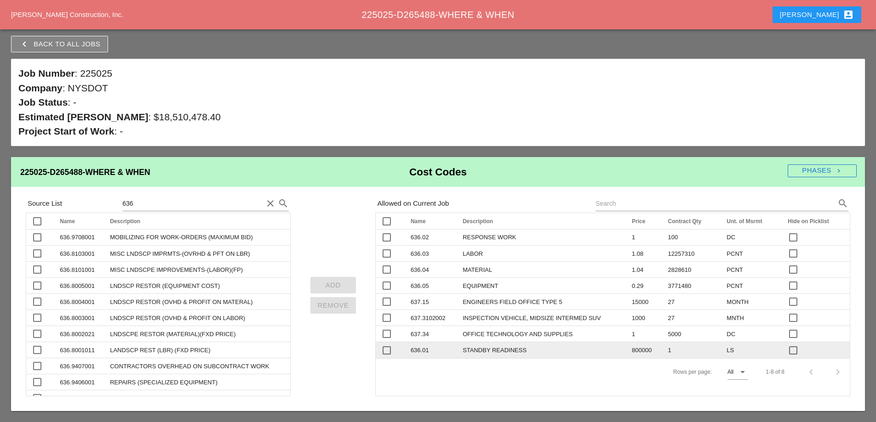
click at [825, 17] on div "[PERSON_NAME] account_box" at bounding box center [816, 14] width 74 height 11
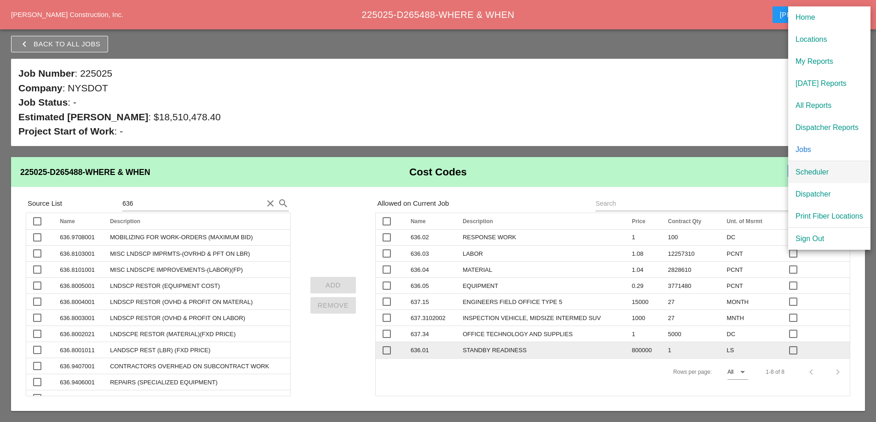
click at [818, 173] on div "Scheduler" at bounding box center [829, 172] width 68 height 11
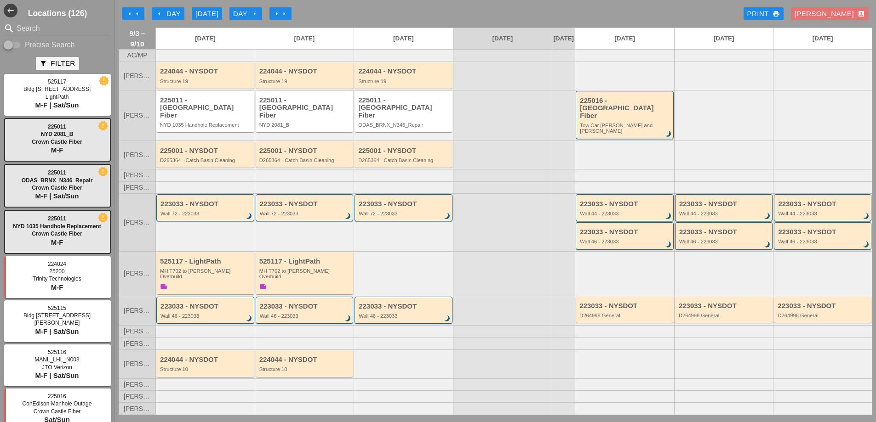
click at [509, 230] on div at bounding box center [502, 222] width 99 height 58
click at [168, 15] on div "arrow_left Day" at bounding box center [167, 14] width 25 height 11
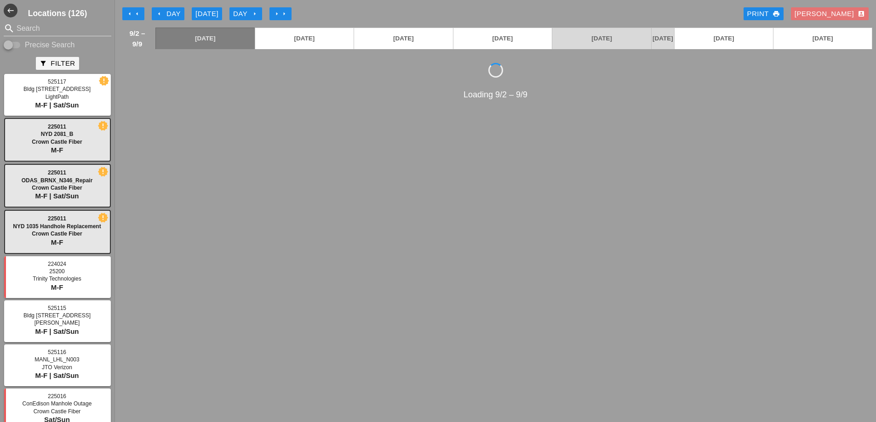
click at [250, 14] on div "Day arrow_right" at bounding box center [245, 14] width 25 height 11
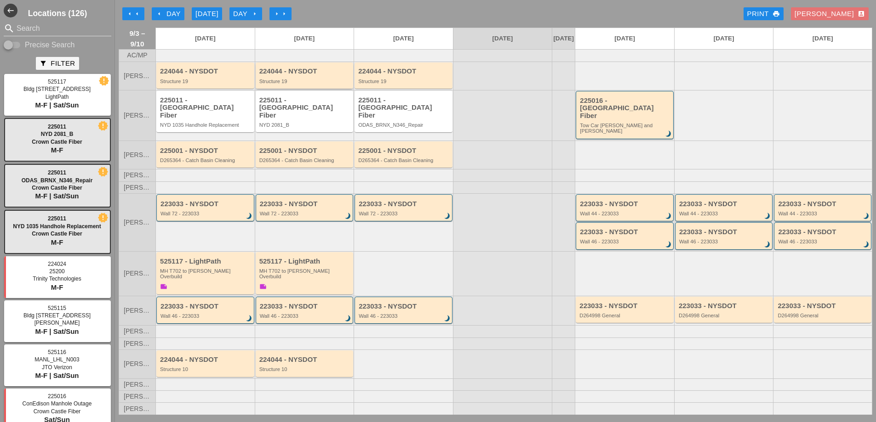
click at [316, 83] on div "224044 - NYSDOT Structure 19" at bounding box center [305, 76] width 92 height 17
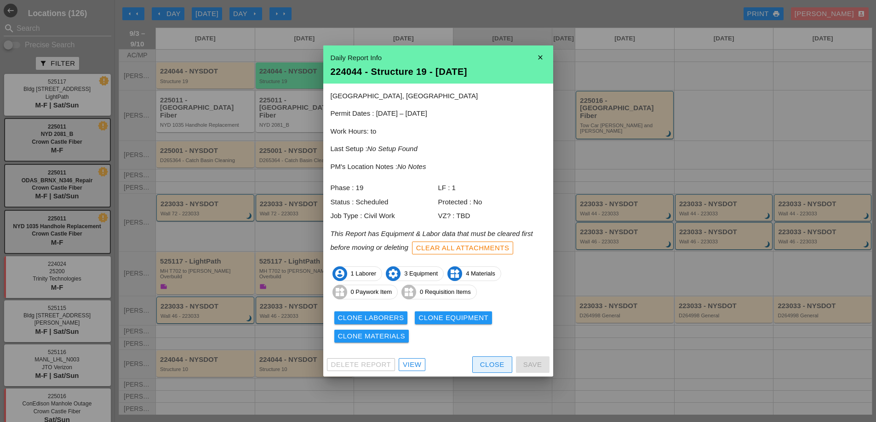
click at [490, 366] on div "Close" at bounding box center [492, 365] width 24 height 11
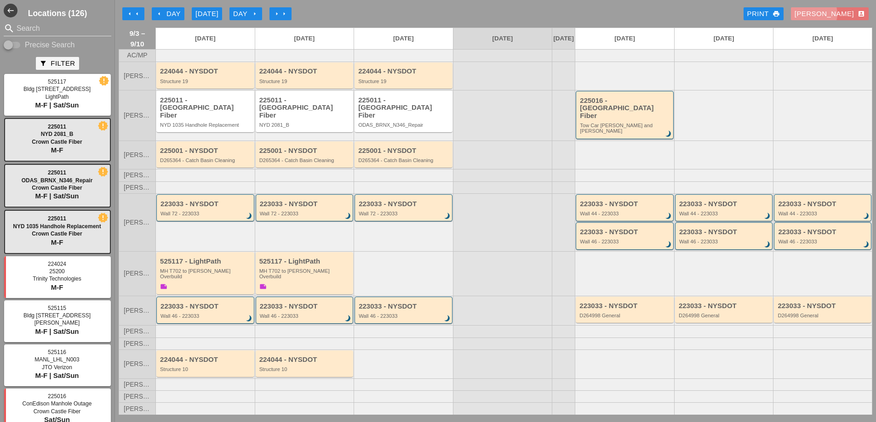
click at [842, 11] on div "[PERSON_NAME] account_box" at bounding box center [829, 14] width 70 height 11
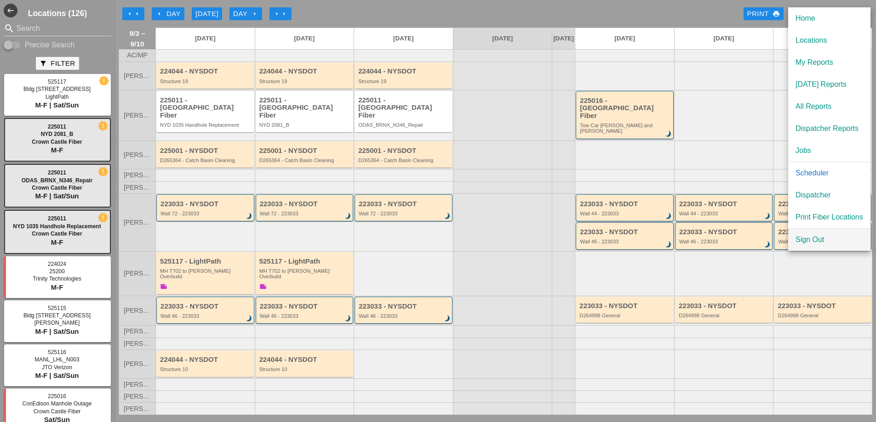
click at [814, 243] on div "Sign Out" at bounding box center [829, 239] width 68 height 11
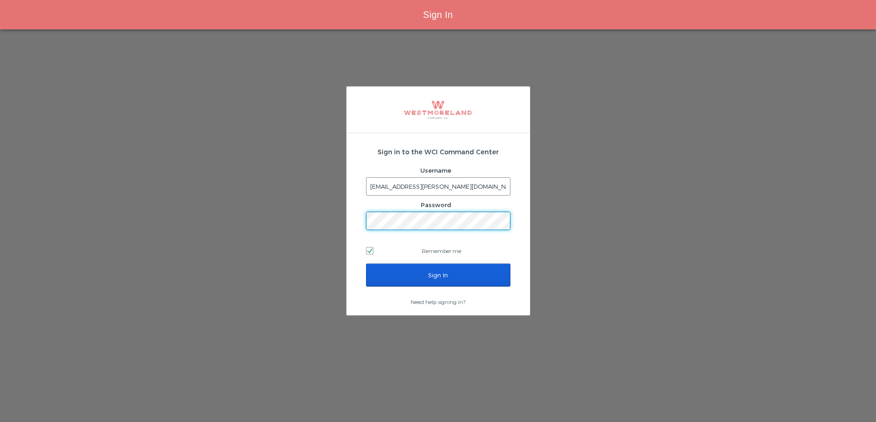
click at [445, 185] on input "stephenp@westmoreland.nyc" at bounding box center [437, 186] width 143 height 17
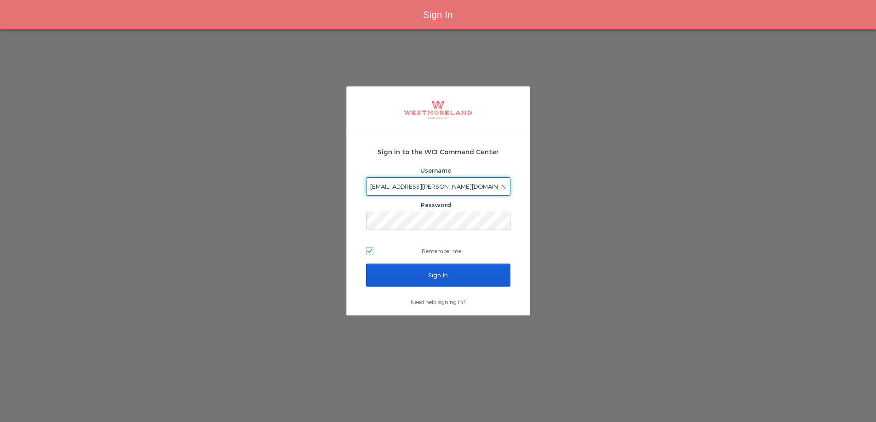
click at [370, 319] on div "Sign in to the WCI Command Center Username stephenp@westmoreland.nyc Password R…" at bounding box center [438, 179] width 876 height 301
click at [421, 186] on input "stephenp@westmoreland.nyc" at bounding box center [437, 186] width 143 height 17
click at [392, 270] on input "Sign In" at bounding box center [438, 275] width 144 height 23
